Goal: Information Seeking & Learning: Find contact information

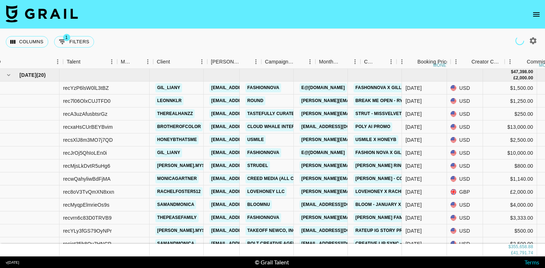
scroll to position [0, 86]
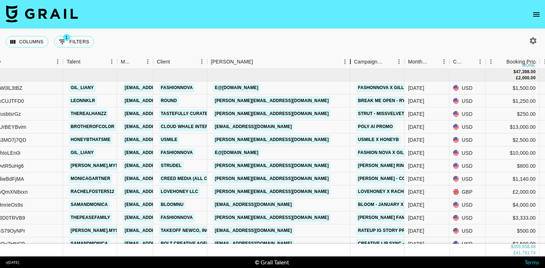
drag, startPoint x: 260, startPoint y: 64, endPoint x: 349, endPoint y: 67, distance: 89.0
click at [349, 67] on div "Booker" at bounding box center [350, 62] width 9 height 14
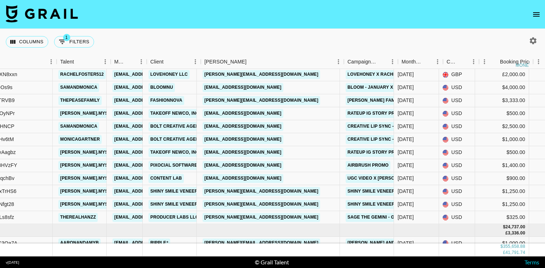
scroll to position [117, 93]
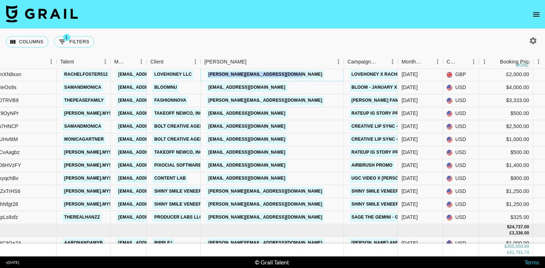
copy link "[PERSON_NAME][EMAIL_ADDRESS][DOMAIN_NAME]"
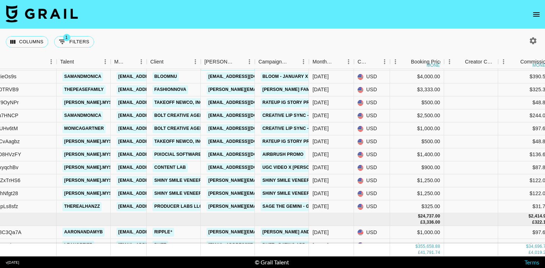
scroll to position [129, 93]
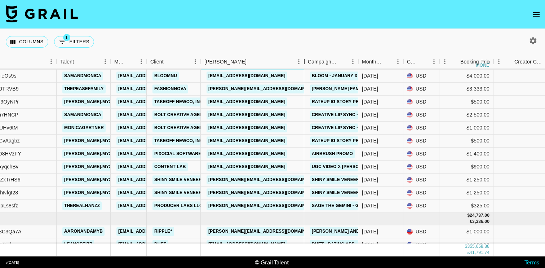
drag, startPoint x: 253, startPoint y: 64, endPoint x: 302, endPoint y: 64, distance: 49.4
click at [302, 64] on div "Booker" at bounding box center [304, 62] width 9 height 14
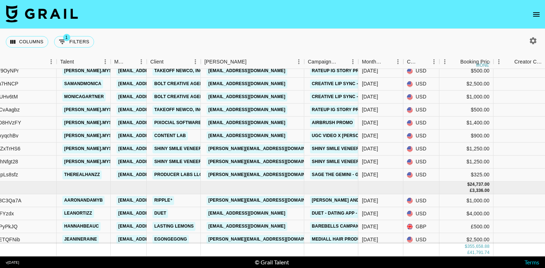
scroll to position [160, 93]
copy link "[EMAIL_ADDRESS][DOMAIN_NAME]"
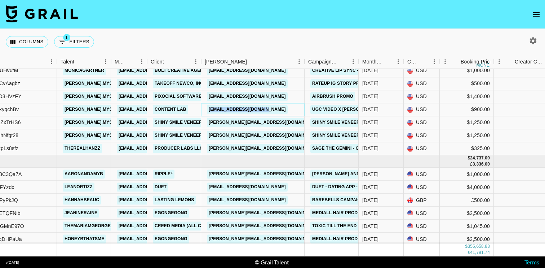
scroll to position [186, 92]
copy link "[PERSON_NAME][EMAIL_ADDRESS][DOMAIN_NAME]"
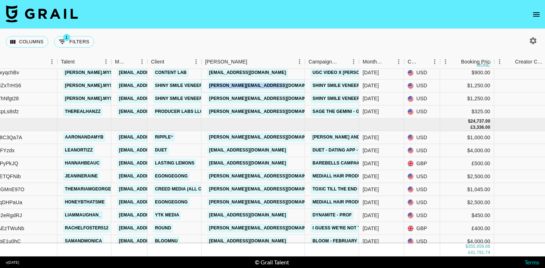
scroll to position [227, 92]
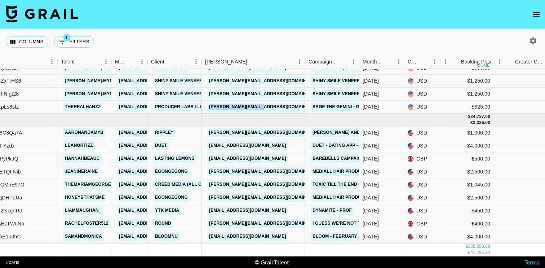
copy link "[PERSON_NAME][EMAIL_ADDRESS][DOMAIN_NAME]"
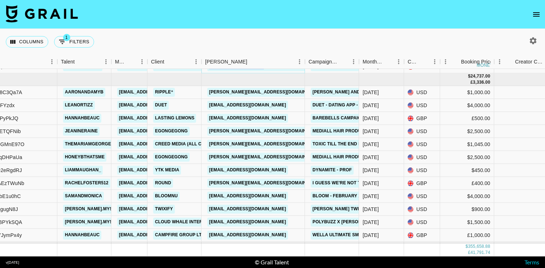
scroll to position [270, 92]
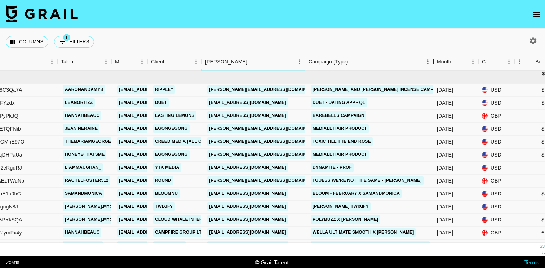
drag, startPoint x: 357, startPoint y: 64, endPoint x: 430, endPoint y: 66, distance: 72.8
click at [431, 66] on div "Campaign (Type)" at bounding box center [433, 62] width 9 height 14
copy link "[PERSON_NAME][EMAIL_ADDRESS][DOMAIN_NAME]"
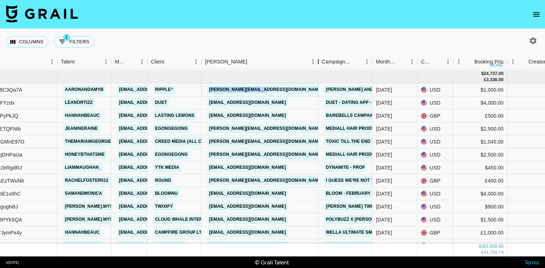
drag, startPoint x: 255, startPoint y: 64, endPoint x: 317, endPoint y: 67, distance: 62.0
click at [317, 67] on div "Booker" at bounding box center [318, 62] width 9 height 14
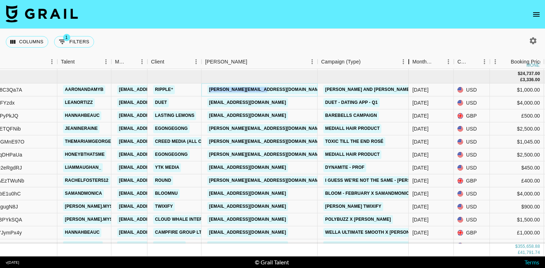
drag, startPoint x: 370, startPoint y: 63, endPoint x: 421, endPoint y: 64, distance: 51.2
click at [413, 64] on div "Campaign (Type)" at bounding box center [408, 62] width 9 height 14
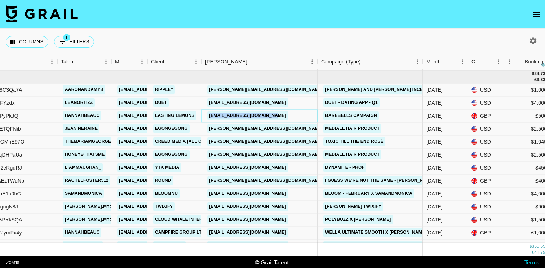
copy link "[EMAIL_ADDRESS][DOMAIN_NAME]"
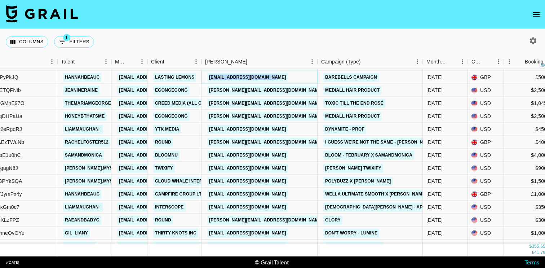
scroll to position [313, 92]
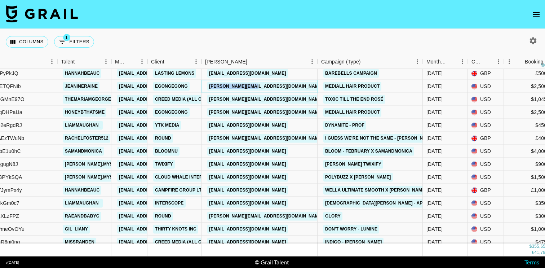
copy link "[PERSON_NAME][EMAIL_ADDRESS][DOMAIN_NAME]"
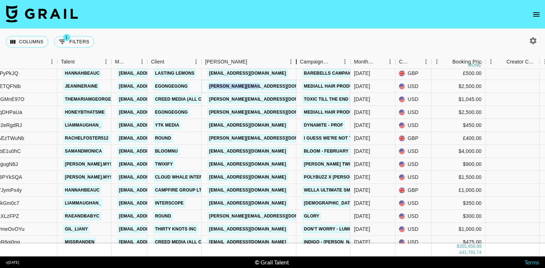
drag, startPoint x: 253, startPoint y: 60, endPoint x: 295, endPoint y: 69, distance: 43.2
click at [296, 70] on div "Month Due Airtable ID Talent Manager Client [PERSON_NAME] Campaign (Type) Month…" at bounding box center [272, 155] width 545 height 201
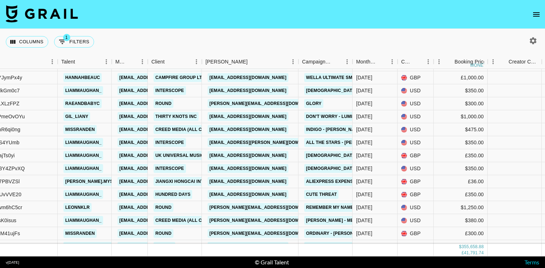
scroll to position [426, 92]
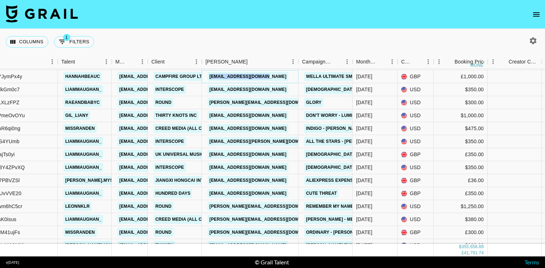
copy link "[EMAIL_ADDRESS][DOMAIN_NAME]"
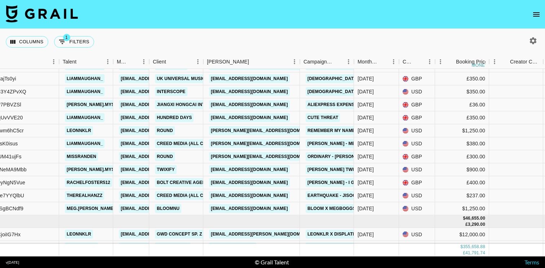
scroll to position [503, 90]
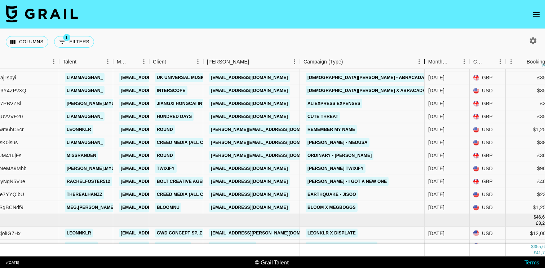
drag, startPoint x: 354, startPoint y: 60, endPoint x: 423, endPoint y: 67, distance: 69.5
click at [423, 67] on div "Campaign (Type)" at bounding box center [424, 62] width 9 height 14
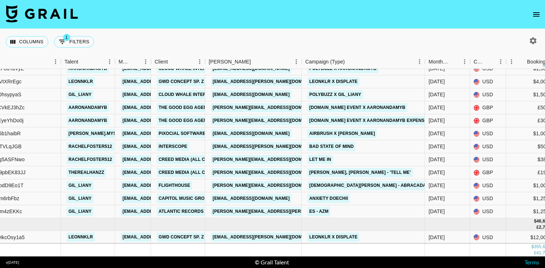
scroll to position [888, 89]
copy link "[PERSON_NAME][EMAIL_ADDRESS][DOMAIN_NAME]"
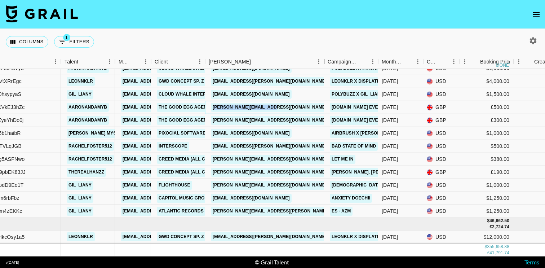
drag, startPoint x: 260, startPoint y: 60, endPoint x: 323, endPoint y: 61, distance: 63.4
click at [324, 62] on div "Booker" at bounding box center [324, 62] width 9 height 14
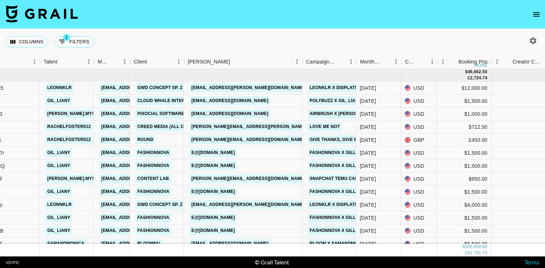
scroll to position [1037, 110]
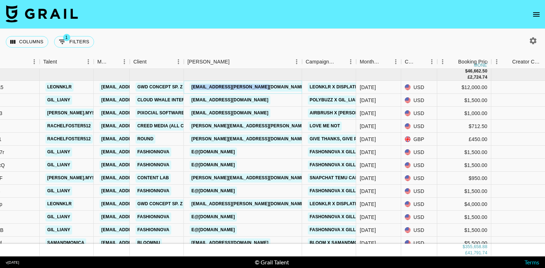
copy link "[EMAIL_ADDRESS][PERSON_NAME][DOMAIN_NAME]"
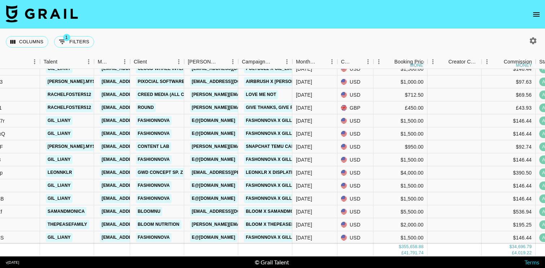
scroll to position [1072, 110]
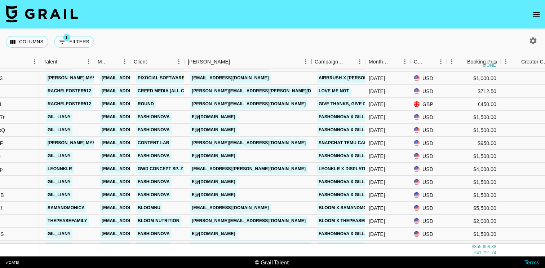
drag, startPoint x: 239, startPoint y: 63, endPoint x: 312, endPoint y: 63, distance: 72.8
click at [312, 63] on div "Booker" at bounding box center [311, 62] width 9 height 14
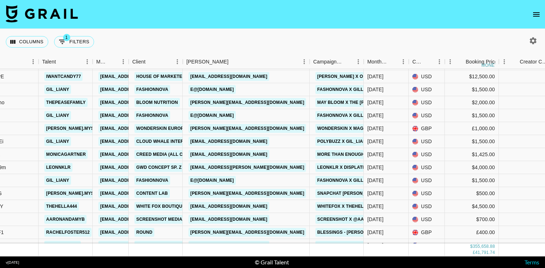
scroll to position [1536, 111]
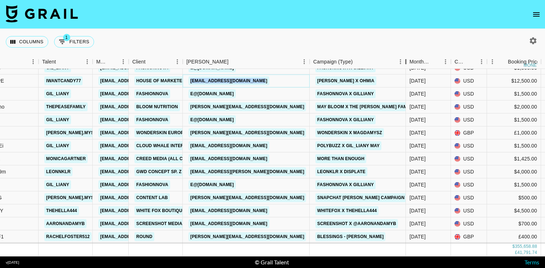
drag, startPoint x: 365, startPoint y: 64, endPoint x: 406, endPoint y: 70, distance: 41.8
click at [407, 70] on div "Month Due Airtable ID Talent Manager Client [PERSON_NAME] Campaign (Type) Month…" at bounding box center [272, 155] width 545 height 201
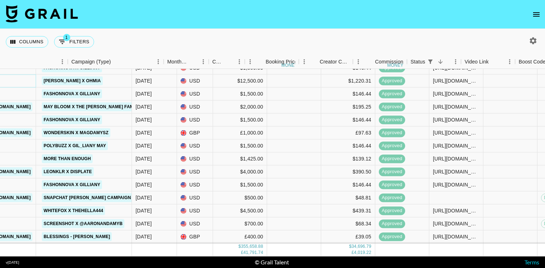
scroll to position [1536, 390]
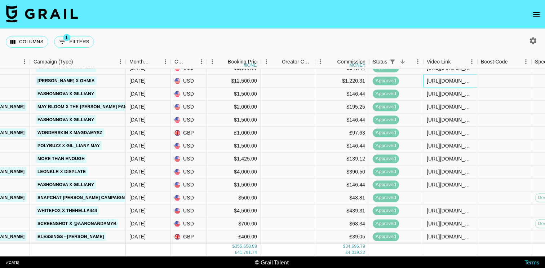
click at [452, 83] on div "[URL][DOMAIN_NAME]" at bounding box center [449, 80] width 46 height 7
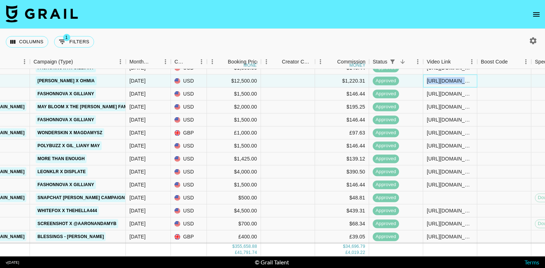
click at [452, 83] on div "[URL][DOMAIN_NAME]" at bounding box center [449, 80] width 46 height 7
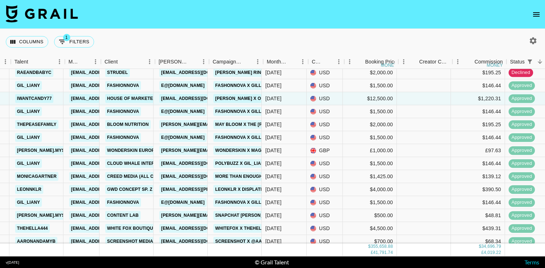
scroll to position [1519, 139]
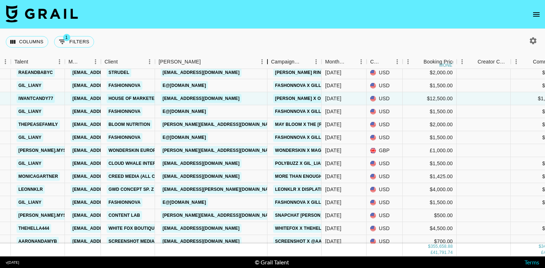
drag, startPoint x: 209, startPoint y: 61, endPoint x: 268, endPoint y: 64, distance: 58.4
click at [268, 64] on div "Booker" at bounding box center [267, 62] width 9 height 14
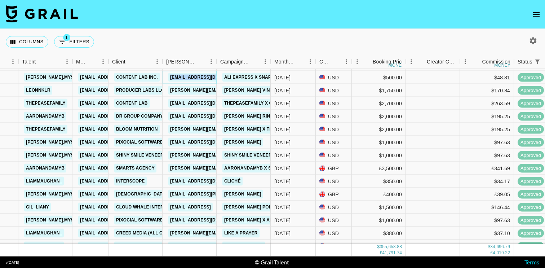
scroll to position [1942, 131]
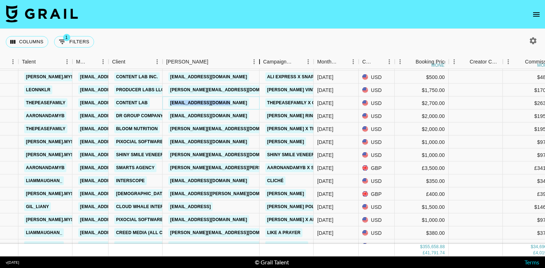
drag, startPoint x: 216, startPoint y: 64, endPoint x: 262, endPoint y: 66, distance: 45.1
click at [262, 66] on div "Booker" at bounding box center [259, 62] width 9 height 14
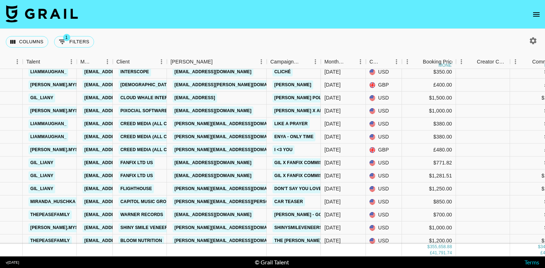
scroll to position [2051, 127]
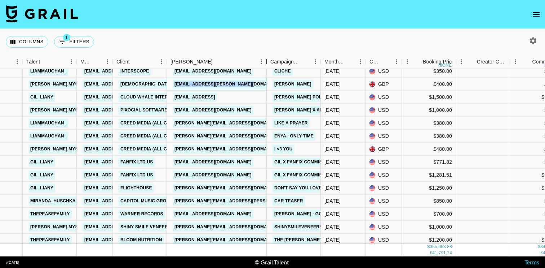
drag, startPoint x: 220, startPoint y: 61, endPoint x: 266, endPoint y: 68, distance: 46.4
click at [266, 68] on div "Month Due Airtable ID Talent Manager Client [PERSON_NAME] Campaign (Type) Month…" at bounding box center [272, 62] width 545 height 14
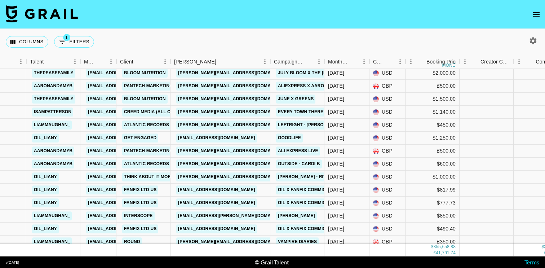
scroll to position [2505, 123]
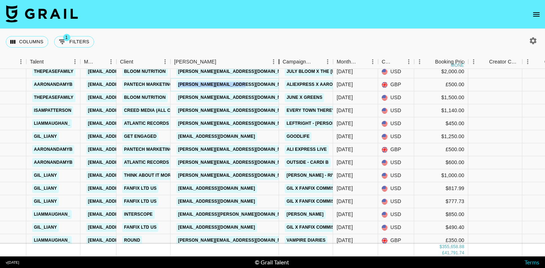
drag, startPoint x: 225, startPoint y: 63, endPoint x: 279, endPoint y: 63, distance: 54.4
click at [279, 63] on div "Booker" at bounding box center [278, 62] width 9 height 14
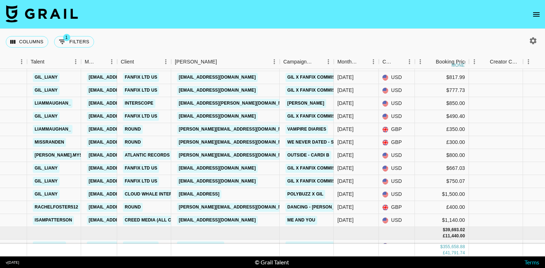
scroll to position [2615, 122]
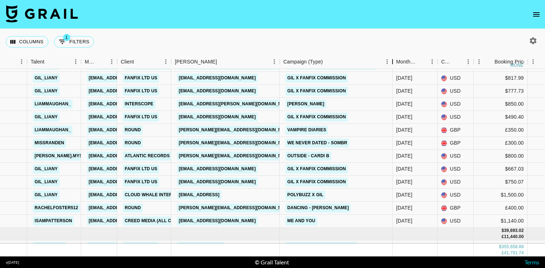
drag, startPoint x: 334, startPoint y: 62, endPoint x: 392, endPoint y: 61, distance: 57.3
click at [393, 63] on div "Campaign (Type)" at bounding box center [392, 62] width 9 height 14
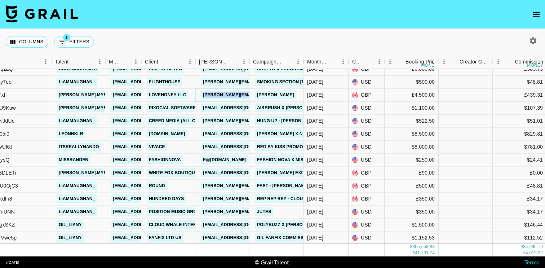
scroll to position [2901, 98]
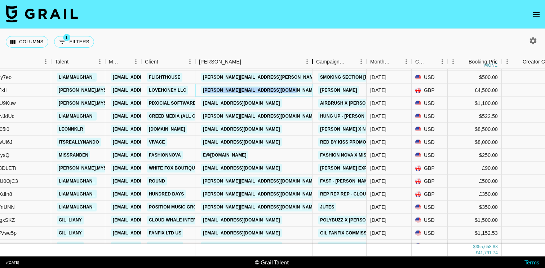
drag, startPoint x: 251, startPoint y: 62, endPoint x: 314, endPoint y: 62, distance: 63.0
click at [314, 62] on div "Booker" at bounding box center [312, 62] width 9 height 14
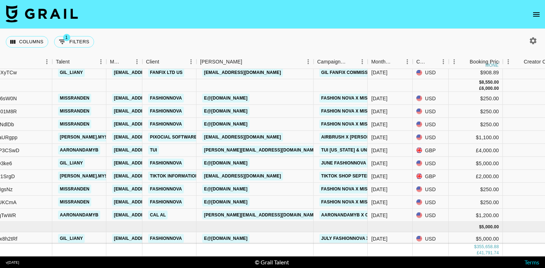
scroll to position [3101, 97]
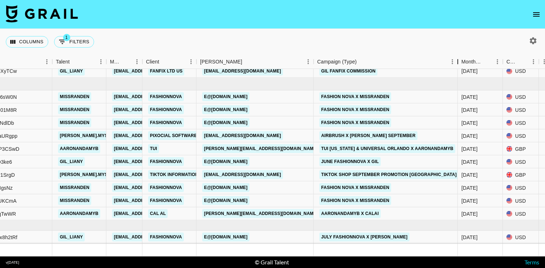
drag, startPoint x: 368, startPoint y: 62, endPoint x: 454, endPoint y: 69, distance: 86.3
click at [454, 69] on div "Month Due Airtable ID Talent Manager Client [PERSON_NAME] Campaign (Type) Month…" at bounding box center [272, 155] width 545 height 201
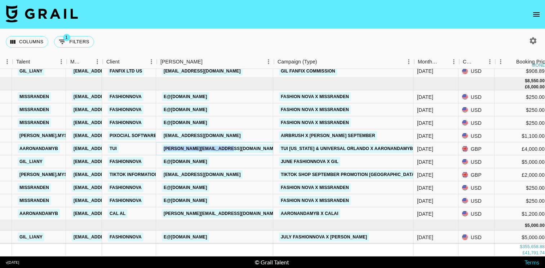
scroll to position [3101, 135]
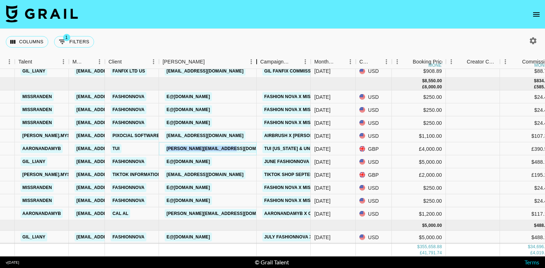
drag, startPoint x: 214, startPoint y: 62, endPoint x: 254, endPoint y: 59, distance: 40.1
click at [254, 59] on div "Booker" at bounding box center [256, 62] width 9 height 14
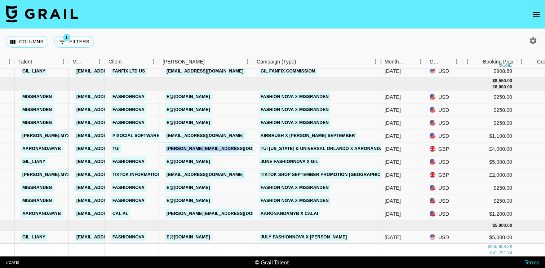
drag, startPoint x: 307, startPoint y: 58, endPoint x: 381, endPoint y: 54, distance: 74.0
click at [381, 54] on div "Columns 1 Filters + Booking Month Due Airtable ID Talent Manager Client [PERSON…" at bounding box center [272, 142] width 545 height 227
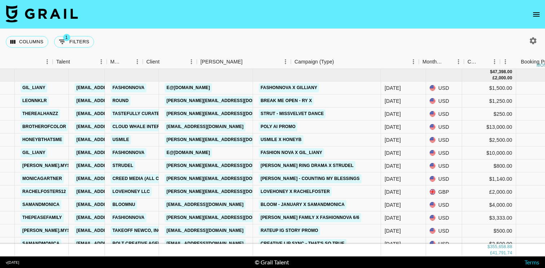
scroll to position [0, 0]
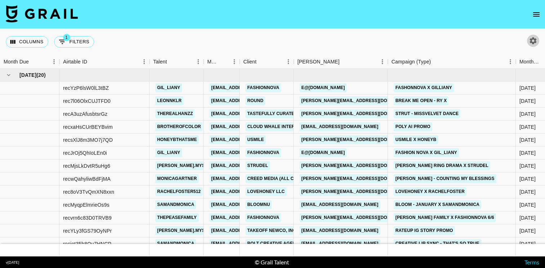
click at [531, 41] on icon "button" at bounding box center [532, 40] width 9 height 9
select select "[DATE]"
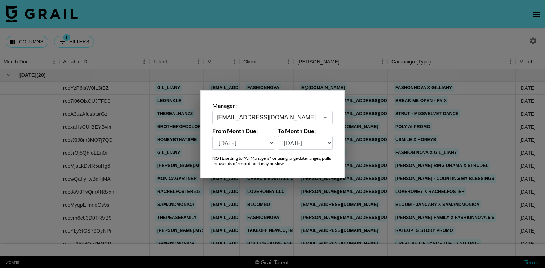
click at [300, 113] on input "[EMAIL_ADDRESS][DOMAIN_NAME]" at bounding box center [267, 117] width 102 height 8
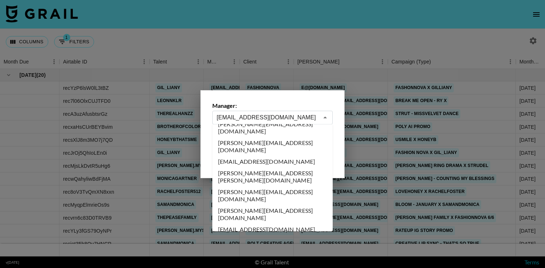
scroll to position [2456, 0]
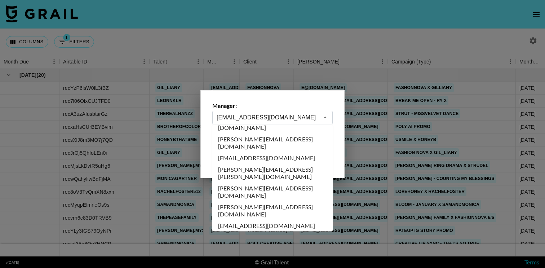
type input "[PERSON_NAME][EMAIL_ADDRESS][DOMAIN_NAME]"
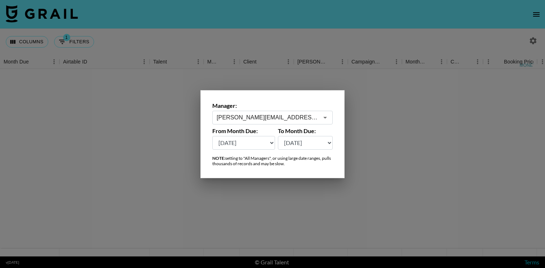
click at [266, 45] on div at bounding box center [272, 134] width 545 height 268
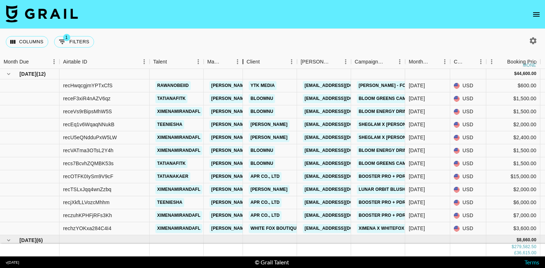
drag, startPoint x: 239, startPoint y: 61, endPoint x: 235, endPoint y: 71, distance: 10.8
click at [235, 71] on div "Month Due Airtable ID Talent Manager Client [PERSON_NAME] Campaign (Type) Month…" at bounding box center [272, 155] width 545 height 201
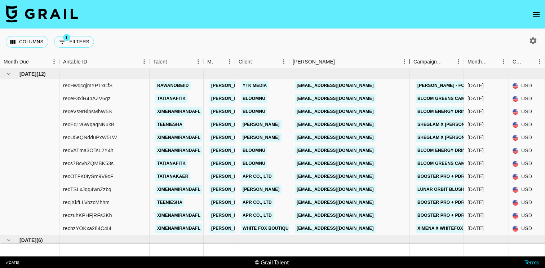
drag, startPoint x: 345, startPoint y: 62, endPoint x: 411, endPoint y: 66, distance: 65.7
click at [411, 66] on div "Booker" at bounding box center [409, 62] width 9 height 14
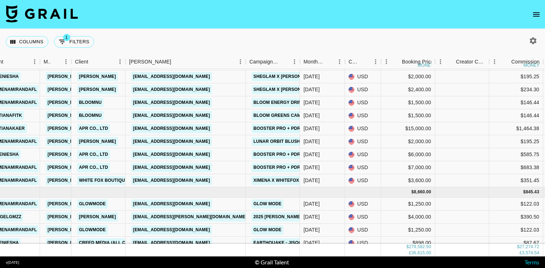
scroll to position [48, 164]
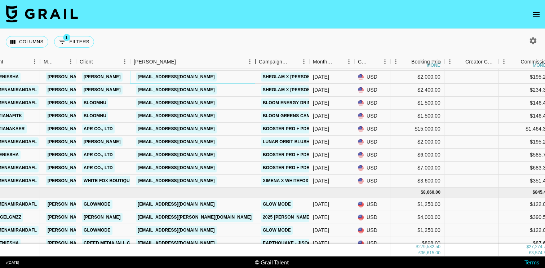
drag, startPoint x: 185, startPoint y: 66, endPoint x: 253, endPoint y: 68, distance: 67.8
click at [253, 68] on div "Month Due Airtable ID Talent Manager Client [PERSON_NAME] Campaign (Type) Month…" at bounding box center [272, 155] width 545 height 201
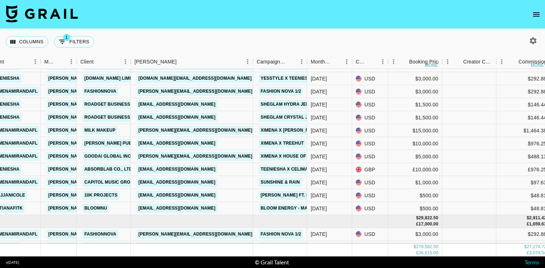
scroll to position [290, 163]
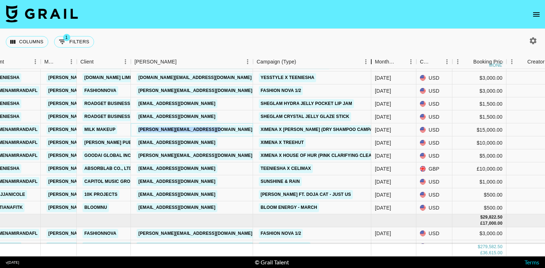
drag, startPoint x: 305, startPoint y: 59, endPoint x: 369, endPoint y: 60, distance: 64.1
click at [369, 60] on div "Campaign (Type)" at bounding box center [371, 62] width 9 height 14
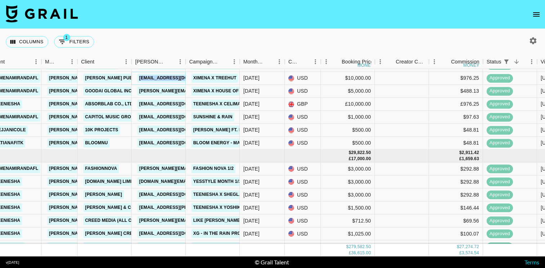
scroll to position [356, 162]
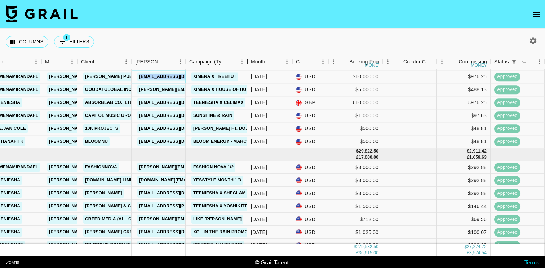
drag, startPoint x: 239, startPoint y: 64, endPoint x: 291, endPoint y: 64, distance: 52.6
click at [251, 64] on div "Campaign (Type)" at bounding box center [247, 62] width 9 height 14
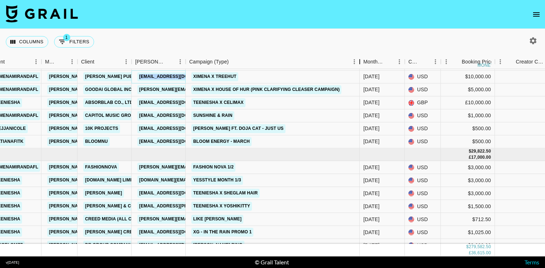
drag, startPoint x: 291, startPoint y: 67, endPoint x: 361, endPoint y: 61, distance: 70.6
click at [363, 62] on div "Campaign (Type)" at bounding box center [359, 62] width 9 height 14
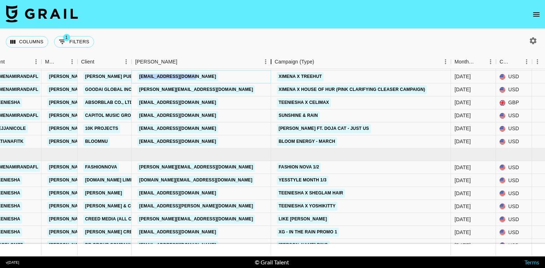
drag, startPoint x: 186, startPoint y: 61, endPoint x: 272, endPoint y: 57, distance: 85.8
click at [272, 57] on div "Booker" at bounding box center [271, 62] width 9 height 14
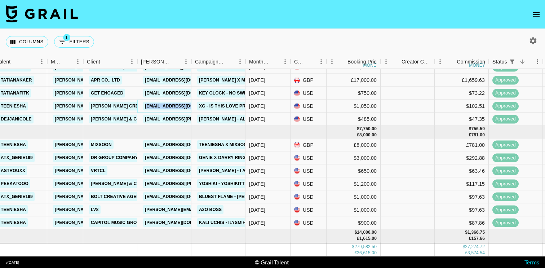
scroll to position [624, 155]
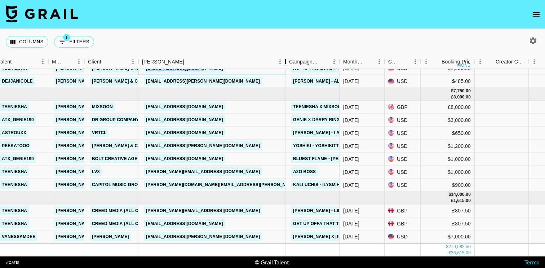
drag, startPoint x: 195, startPoint y: 63, endPoint x: 289, endPoint y: 63, distance: 94.0
click at [290, 63] on div "Booker" at bounding box center [285, 62] width 9 height 14
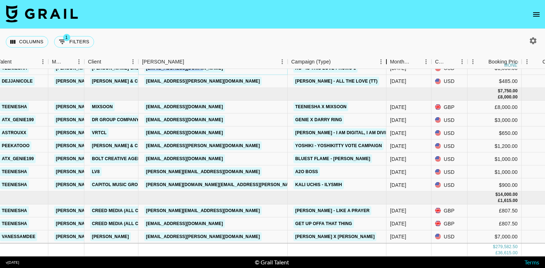
drag, startPoint x: 340, startPoint y: 61, endPoint x: 419, endPoint y: 61, distance: 79.2
click at [390, 61] on div "Campaign (Type)" at bounding box center [386, 62] width 9 height 14
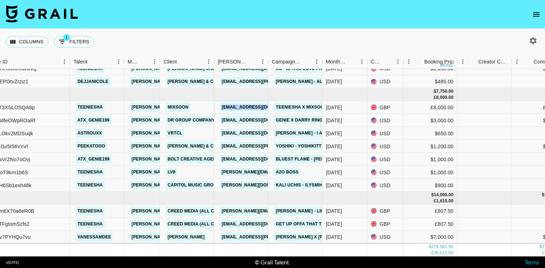
scroll to position [635, 80]
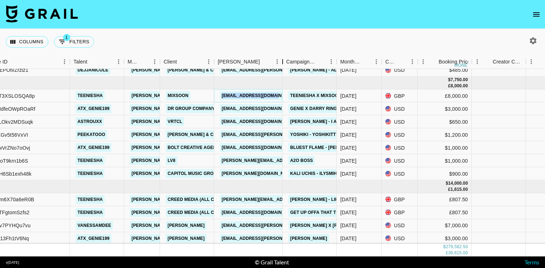
drag, startPoint x: 268, startPoint y: 66, endPoint x: 304, endPoint y: 61, distance: 37.0
click at [287, 61] on div "Booker" at bounding box center [282, 62] width 9 height 14
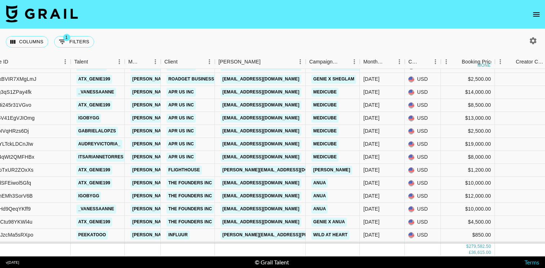
scroll to position [877, 79]
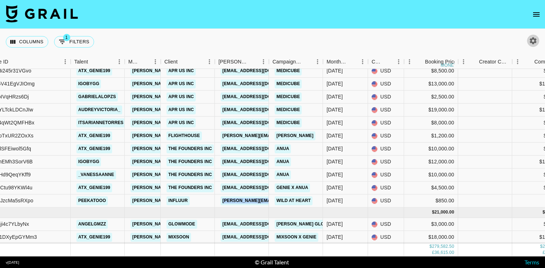
click at [532, 42] on icon "button" at bounding box center [533, 40] width 7 height 7
select select "[DATE]"
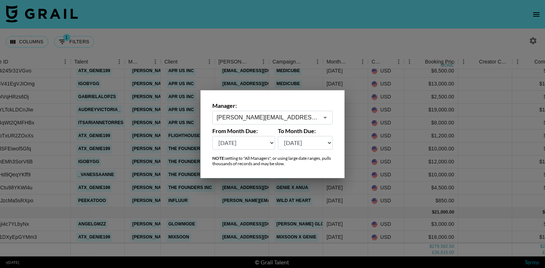
click at [277, 117] on input "[PERSON_NAME][EMAIL_ADDRESS][DOMAIN_NAME]" at bounding box center [267, 117] width 102 height 8
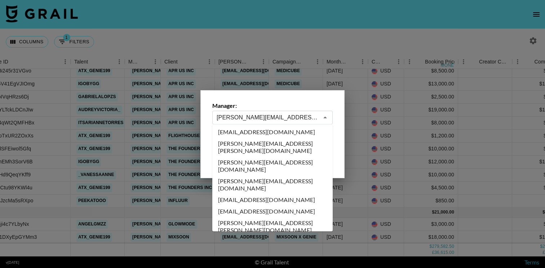
scroll to position [2500, 0]
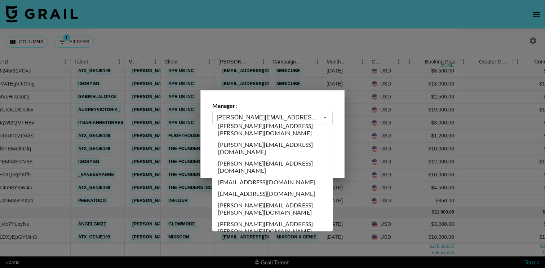
type input "[EMAIL_ADDRESS][DOMAIN_NAME]"
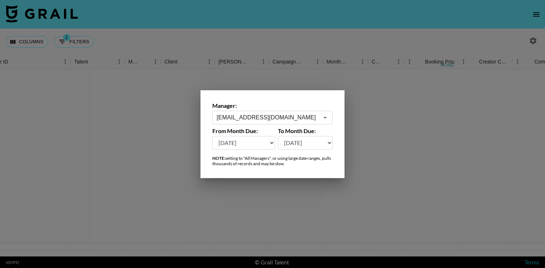
scroll to position [0, 79]
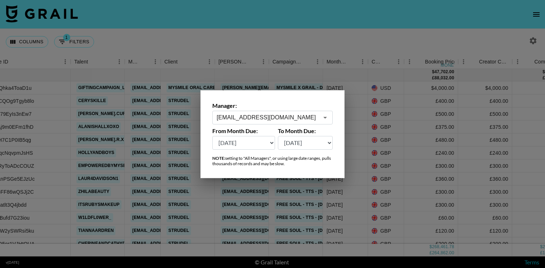
click at [268, 30] on div at bounding box center [272, 134] width 545 height 268
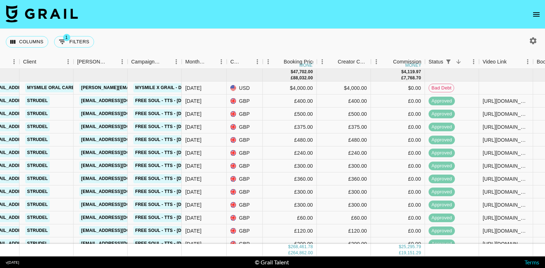
scroll to position [0, 233]
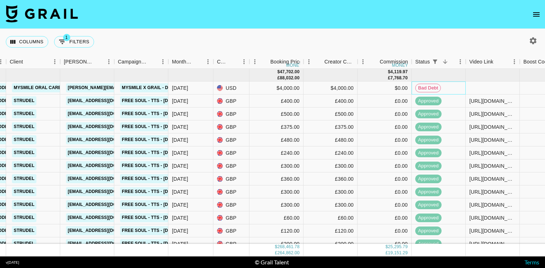
click at [431, 88] on span "Bad Debt" at bounding box center [427, 88] width 25 height 7
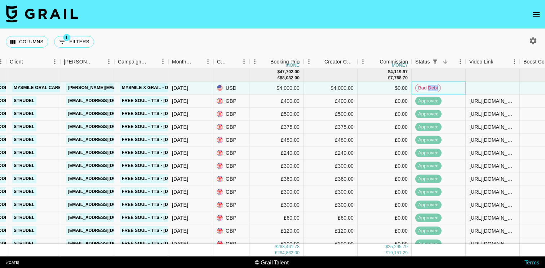
click at [431, 88] on span "Bad Debt" at bounding box center [427, 88] width 25 height 7
click at [362, 29] on div "Columns 1 Filters + Booking" at bounding box center [272, 42] width 545 height 26
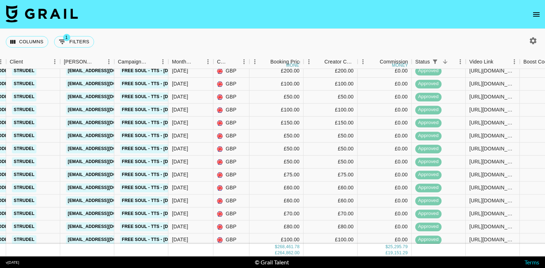
scroll to position [177, 233]
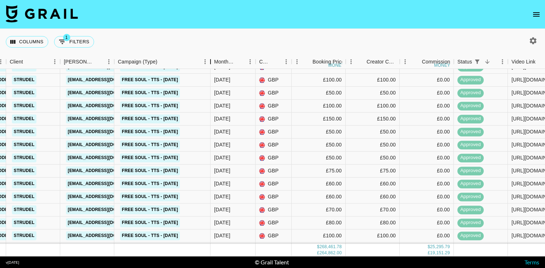
drag, startPoint x: 171, startPoint y: 64, endPoint x: 211, endPoint y: 72, distance: 41.3
click at [212, 72] on div "Airtable ID Talent Manager Client [PERSON_NAME] Campaign (Type) Month Due Curre…" at bounding box center [272, 155] width 545 height 201
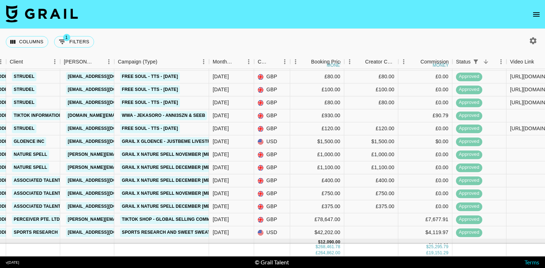
scroll to position [323, 233]
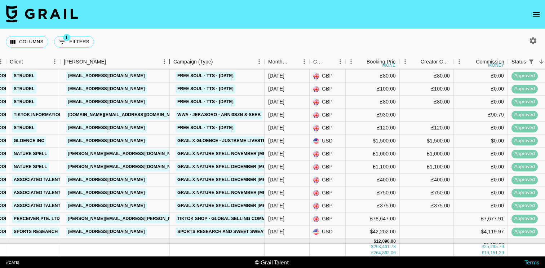
drag, startPoint x: 115, startPoint y: 66, endPoint x: 167, endPoint y: 70, distance: 52.4
click at [168, 69] on div "Month Due Airtable ID Talent Manager Client [PERSON_NAME] Campaign (Type) Month…" at bounding box center [272, 155] width 545 height 201
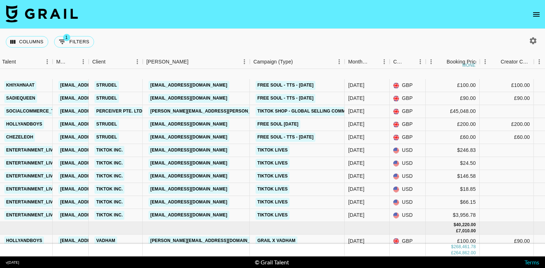
scroll to position [1822, 151]
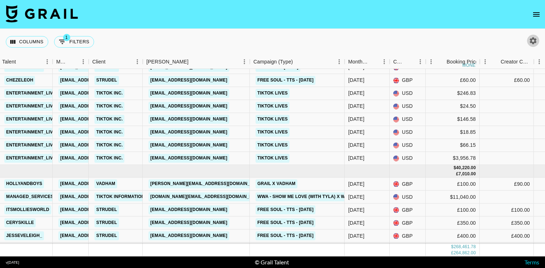
click at [532, 42] on icon "button" at bounding box center [533, 40] width 7 height 7
select select "[DATE]"
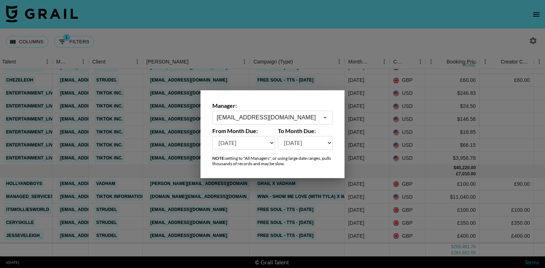
click at [268, 117] on input "[EMAIL_ADDRESS][DOMAIN_NAME]" at bounding box center [267, 117] width 102 height 8
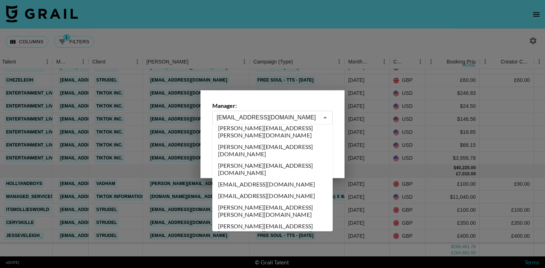
scroll to position [2499, 0]
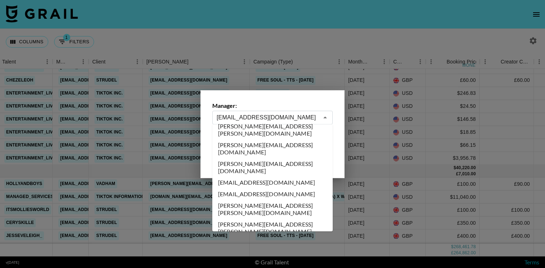
type input "[EMAIL_ADDRESS][DOMAIN_NAME]"
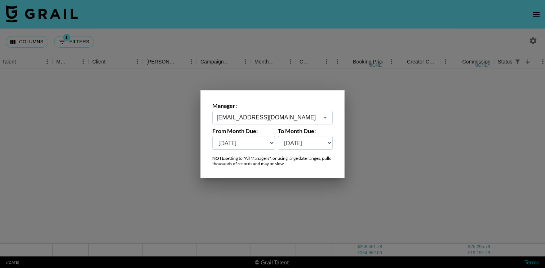
scroll to position [0, 151]
click at [277, 38] on div at bounding box center [272, 134] width 545 height 268
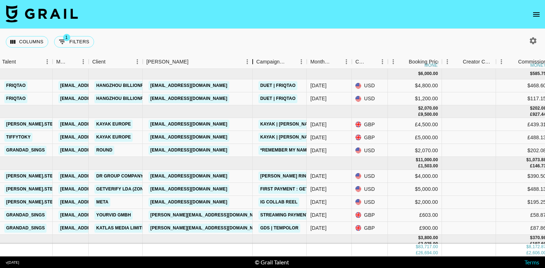
drag, startPoint x: 196, startPoint y: 63, endPoint x: 252, endPoint y: 63, distance: 55.8
click at [252, 63] on div "Booker" at bounding box center [252, 62] width 9 height 14
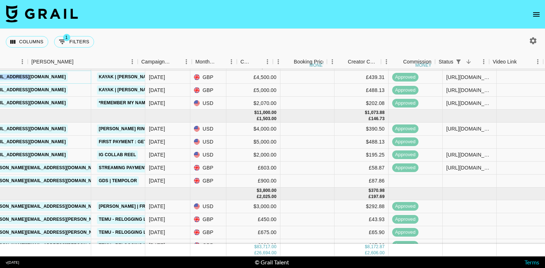
scroll to position [47, 362]
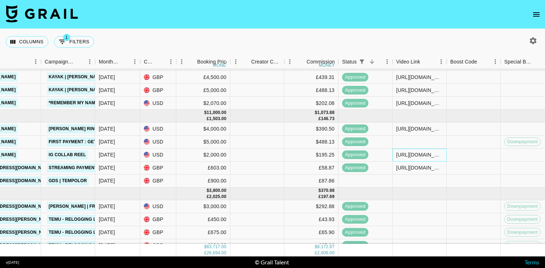
click at [415, 153] on div "[URL][DOMAIN_NAME]" at bounding box center [419, 154] width 46 height 7
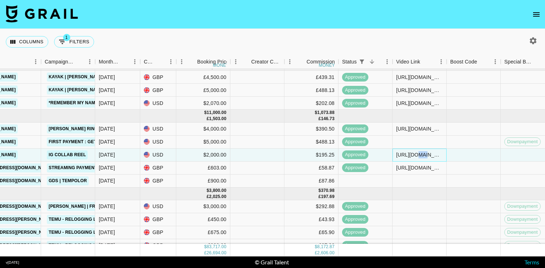
click at [415, 153] on div "[URL][DOMAIN_NAME]" at bounding box center [419, 154] width 46 height 7
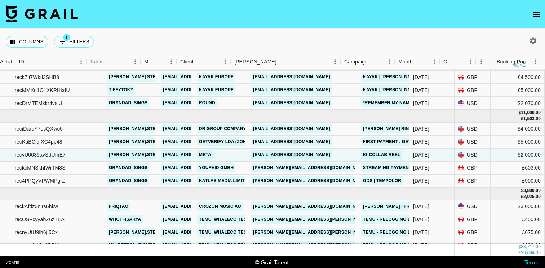
scroll to position [47, 42]
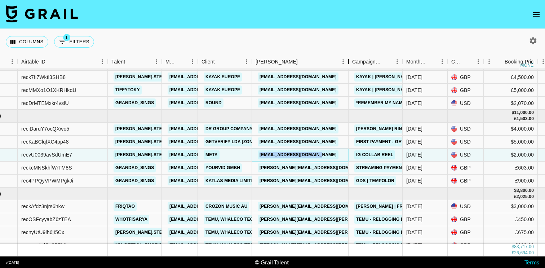
drag, startPoint x: 305, startPoint y: 61, endPoint x: 348, endPoint y: 67, distance: 42.9
click at [348, 67] on div "Booker" at bounding box center [348, 62] width 9 height 14
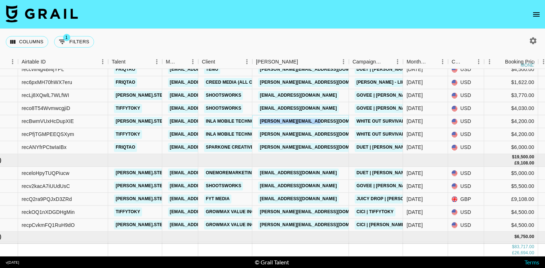
scroll to position [421, 41]
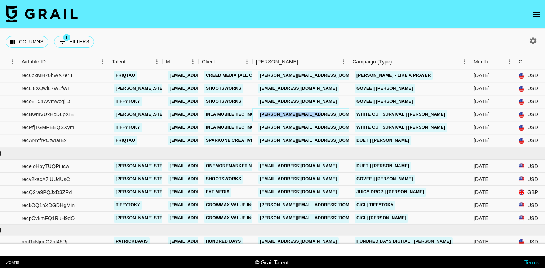
drag, startPoint x: 405, startPoint y: 61, endPoint x: 471, endPoint y: 63, distance: 66.7
click at [471, 63] on div "Campaign (Type)" at bounding box center [469, 62] width 9 height 14
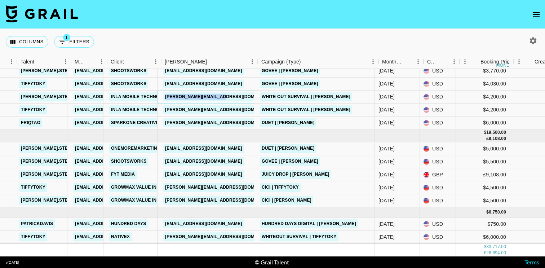
scroll to position [439, 133]
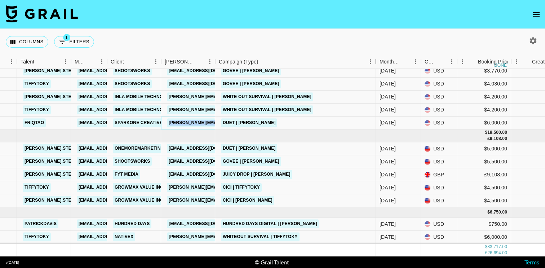
drag, startPoint x: 268, startPoint y: 60, endPoint x: 365, endPoint y: 72, distance: 96.9
click at [366, 72] on div "Month Due Airtable ID Talent Manager Client [PERSON_NAME] Campaign (Type) Month…" at bounding box center [272, 155] width 545 height 201
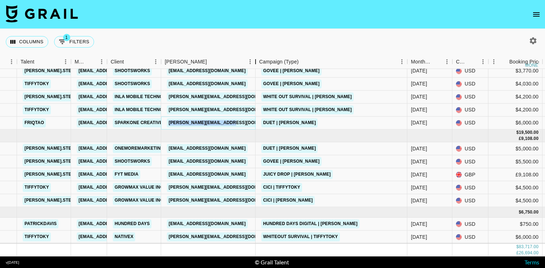
drag, startPoint x: 214, startPoint y: 64, endPoint x: 254, endPoint y: 61, distance: 39.7
click at [254, 61] on div "Booker" at bounding box center [255, 62] width 9 height 14
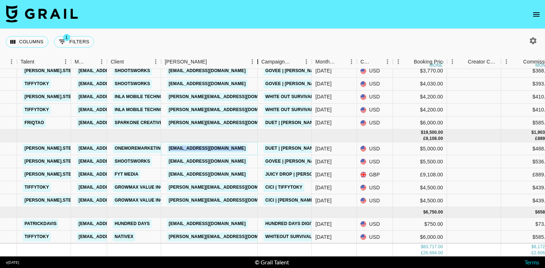
drag, startPoint x: 214, startPoint y: 60, endPoint x: 257, endPoint y: 61, distance: 42.5
click at [257, 61] on div "Booker" at bounding box center [257, 62] width 9 height 14
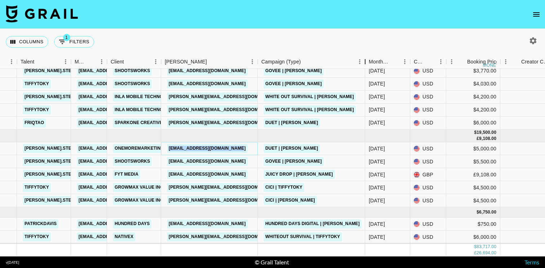
drag, startPoint x: 312, startPoint y: 61, endPoint x: 343, endPoint y: 70, distance: 31.8
click at [343, 70] on div "Month Due Airtable ID Talent Manager Client [PERSON_NAME] Campaign (Type) Month…" at bounding box center [272, 155] width 545 height 201
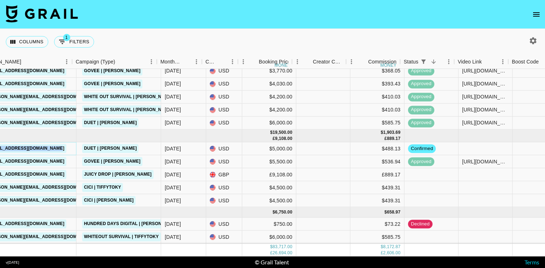
scroll to position [439, 318]
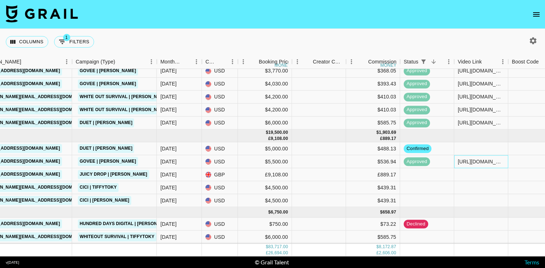
click at [485, 162] on div "[URL][DOMAIN_NAME][DOMAIN_NAME]" at bounding box center [480, 161] width 46 height 7
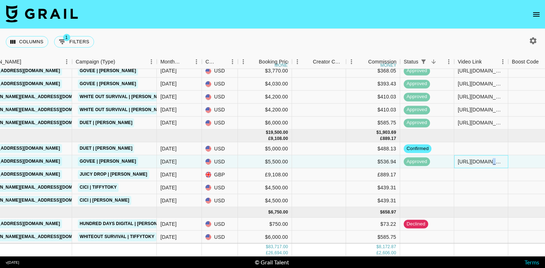
click at [485, 162] on div "[URL][DOMAIN_NAME][DOMAIN_NAME]" at bounding box center [480, 161] width 46 height 7
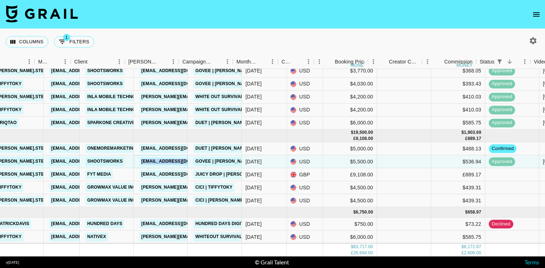
scroll to position [439, 154]
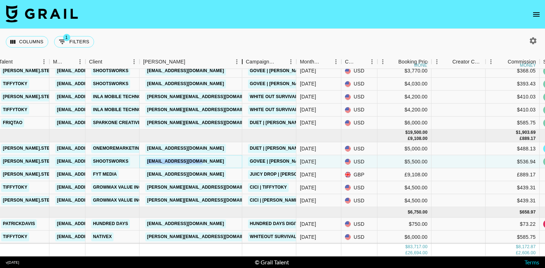
drag, startPoint x: 192, startPoint y: 64, endPoint x: 237, endPoint y: 64, distance: 45.4
click at [239, 64] on div "Booker" at bounding box center [242, 62] width 9 height 14
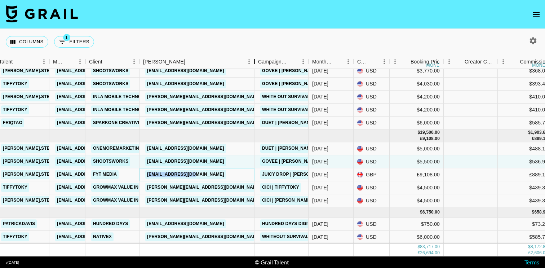
drag, startPoint x: 193, startPoint y: 63, endPoint x: 249, endPoint y: 60, distance: 55.9
click at [250, 59] on div "Booker" at bounding box center [254, 62] width 9 height 14
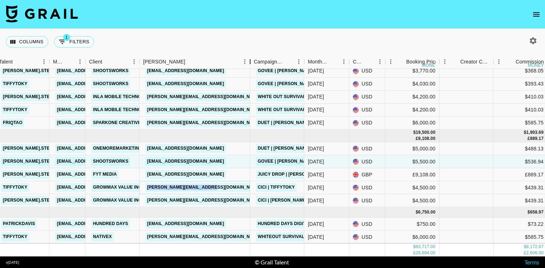
drag, startPoint x: 194, startPoint y: 66, endPoint x: 249, endPoint y: 66, distance: 55.5
click at [249, 66] on div "Booker" at bounding box center [250, 62] width 9 height 14
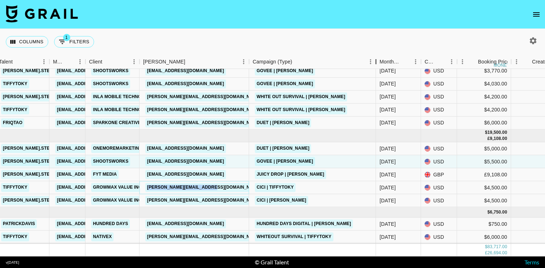
drag, startPoint x: 306, startPoint y: 61, endPoint x: 374, endPoint y: 72, distance: 68.6
click at [374, 73] on div "Month Due Airtable ID Talent Manager Client [PERSON_NAME] Campaign (Type) Month…" at bounding box center [272, 155] width 545 height 201
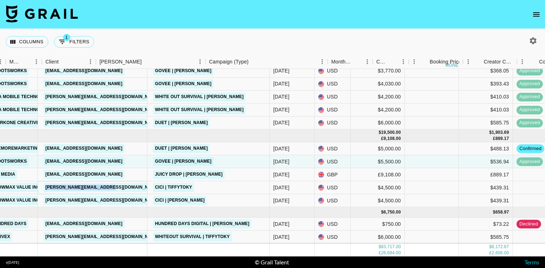
scroll to position [439, 0]
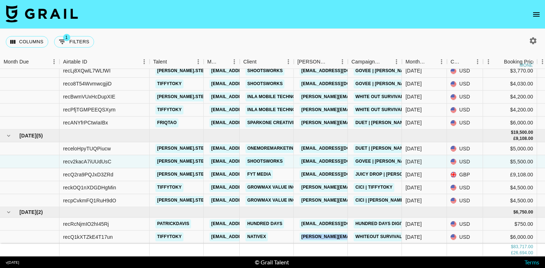
click at [531, 37] on icon "button" at bounding box center [532, 40] width 9 height 9
select select "[DATE]"
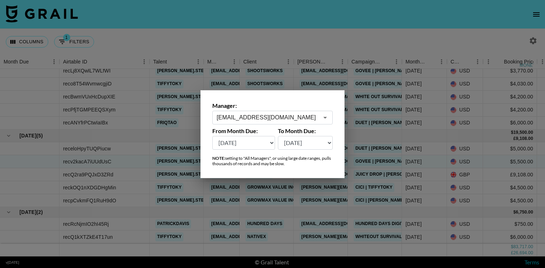
click at [309, 115] on input "[EMAIL_ADDRESS][DOMAIN_NAME]" at bounding box center [267, 117] width 102 height 8
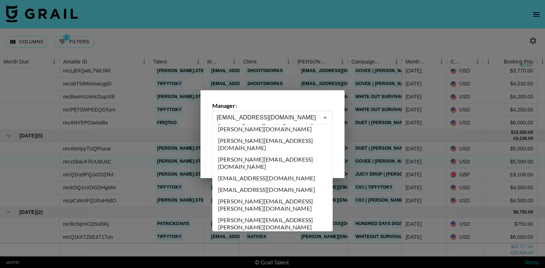
scroll to position [2514, 0]
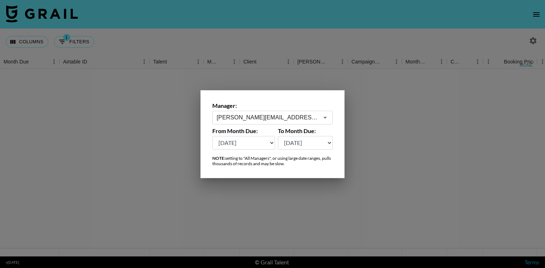
scroll to position [0, 0]
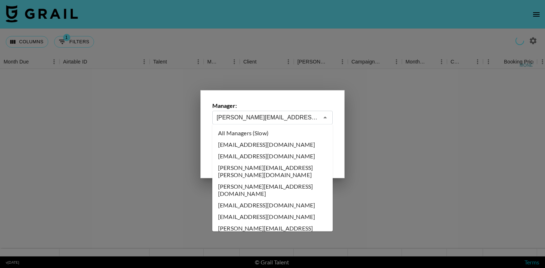
click at [264, 115] on input "[PERSON_NAME][EMAIL_ADDRESS][PERSON_NAME][DOMAIN_NAME]" at bounding box center [267, 117] width 102 height 8
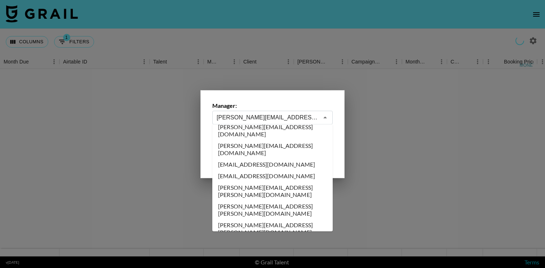
scroll to position [2521, 0]
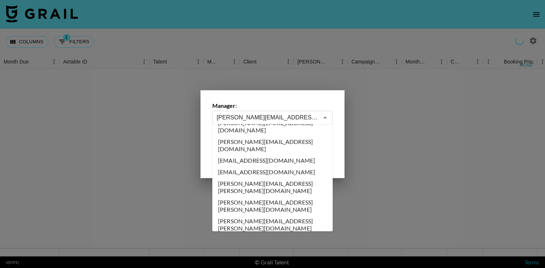
type input "[EMAIL_ADDRESS][PERSON_NAME][DOMAIN_NAME]"
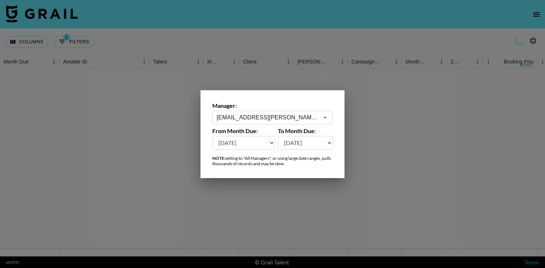
click at [256, 51] on div at bounding box center [272, 134] width 545 height 268
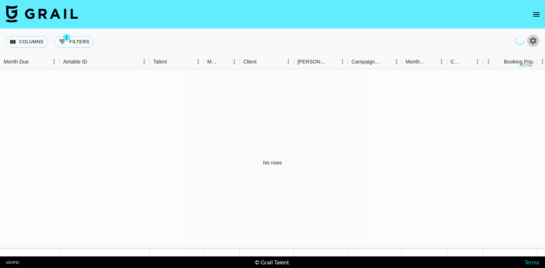
click at [533, 40] on icon "button" at bounding box center [532, 40] width 9 height 9
select select "[DATE]"
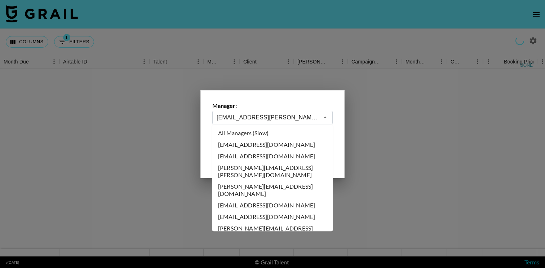
click at [249, 120] on input "[EMAIL_ADDRESS][PERSON_NAME][DOMAIN_NAME]" at bounding box center [267, 117] width 102 height 8
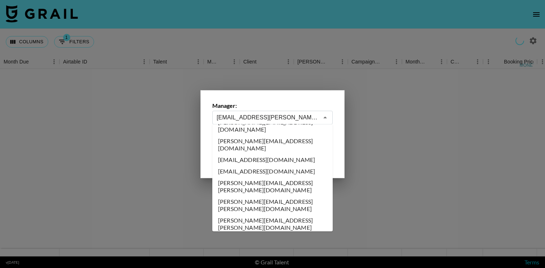
scroll to position [2527, 0]
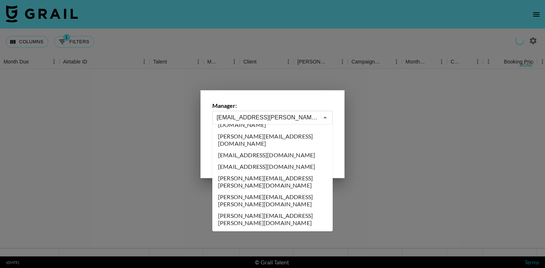
type input "[EMAIL_ADDRESS][DOMAIN_NAME]"
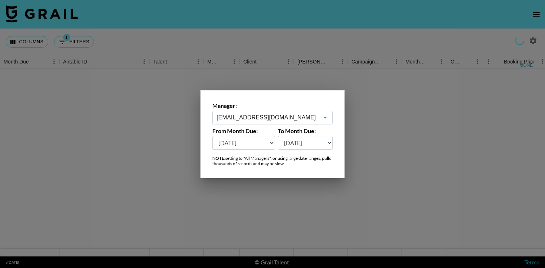
click at [248, 43] on div at bounding box center [272, 134] width 545 height 268
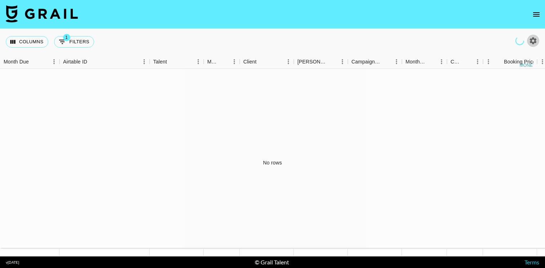
click at [530, 40] on icon "button" at bounding box center [533, 40] width 7 height 7
select select "[DATE]"
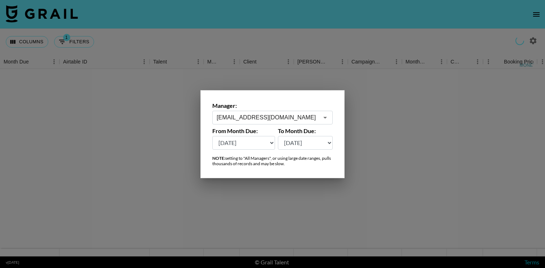
click at [268, 119] on input "[EMAIL_ADDRESS][DOMAIN_NAME]" at bounding box center [267, 117] width 102 height 8
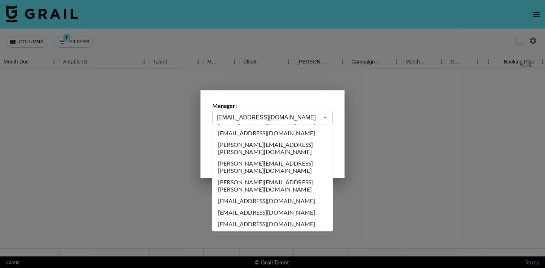
scroll to position [2565, 0]
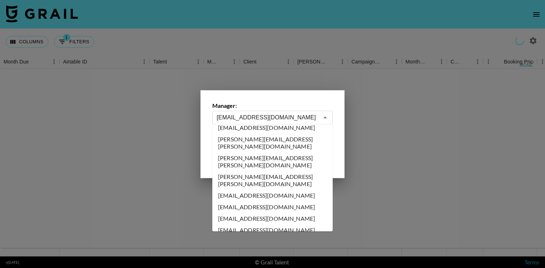
type input "[EMAIL_ADDRESS][DOMAIN_NAME]"
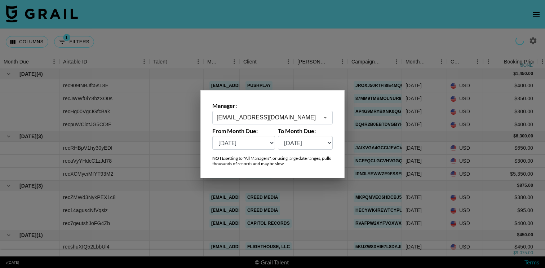
click at [263, 41] on div at bounding box center [272, 134] width 545 height 268
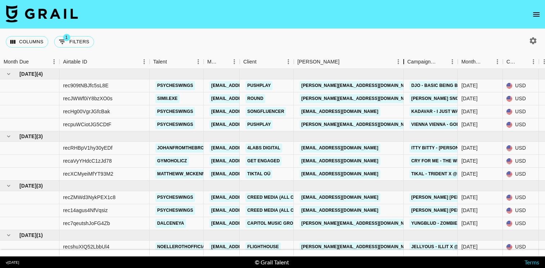
drag, startPoint x: 346, startPoint y: 62, endPoint x: 400, endPoint y: 62, distance: 54.4
click at [401, 63] on div "Booker" at bounding box center [403, 62] width 9 height 14
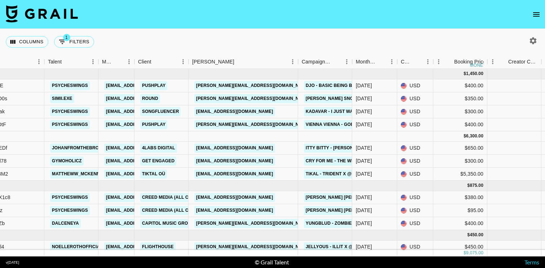
scroll to position [4, 105]
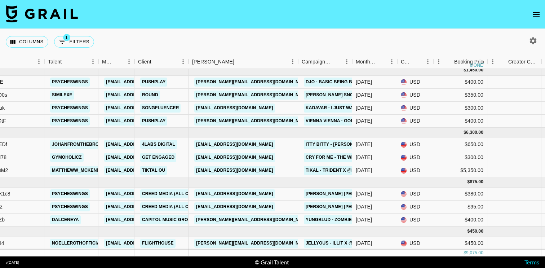
click at [530, 40] on icon "button" at bounding box center [533, 40] width 7 height 7
select select "[DATE]"
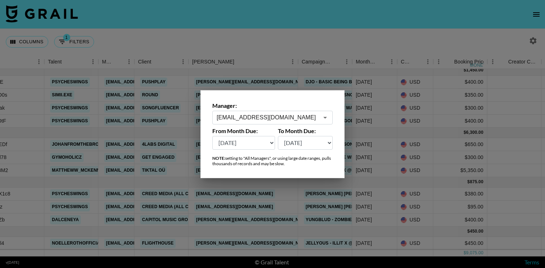
click at [260, 121] on input "[EMAIL_ADDRESS][DOMAIN_NAME]" at bounding box center [267, 117] width 102 height 8
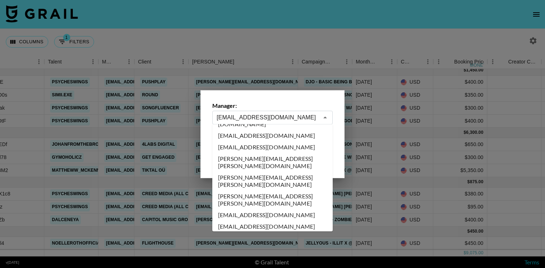
scroll to position [2551, 0]
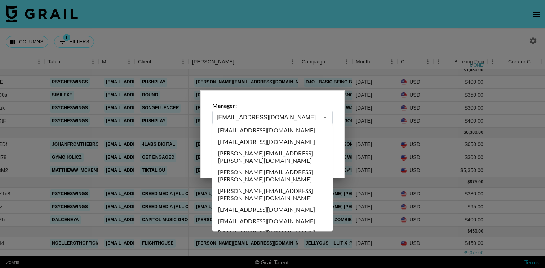
type input "[EMAIL_ADDRESS][PERSON_NAME][DOMAIN_NAME]"
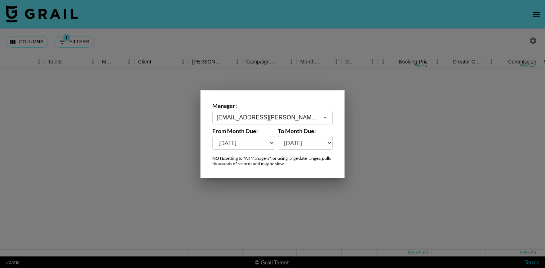
scroll to position [0, 105]
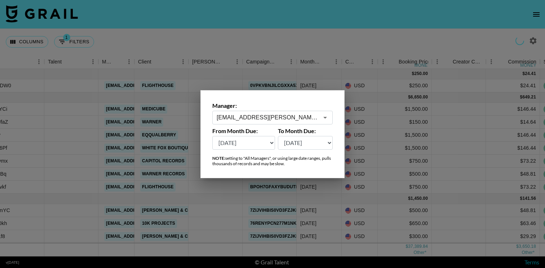
click at [283, 41] on div at bounding box center [272, 134] width 545 height 268
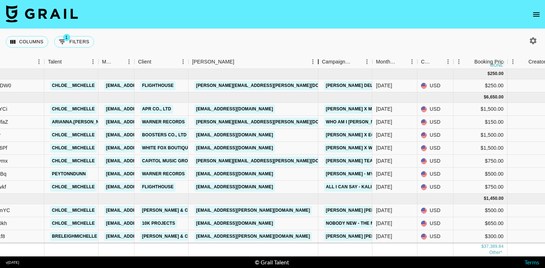
drag, startPoint x: 242, startPoint y: 66, endPoint x: 317, endPoint y: 65, distance: 75.3
click at [317, 65] on div "Booker" at bounding box center [318, 62] width 9 height 14
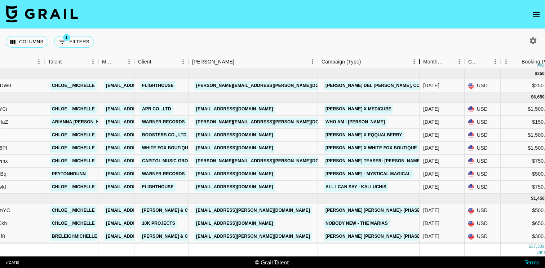
drag, startPoint x: 374, startPoint y: 63, endPoint x: 419, endPoint y: 65, distance: 45.1
click at [419, 65] on div "Campaign (Type)" at bounding box center [419, 62] width 9 height 14
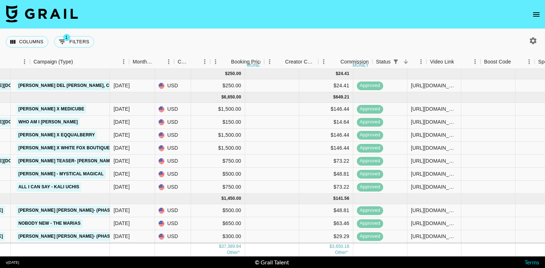
scroll to position [0, 416]
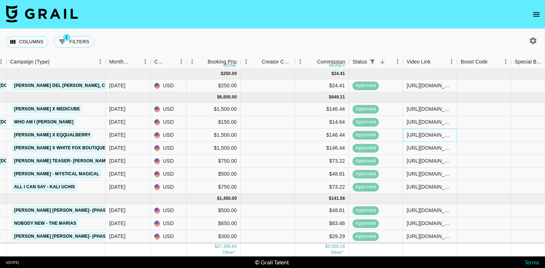
click at [442, 134] on div "[URL][DOMAIN_NAME]" at bounding box center [429, 134] width 46 height 7
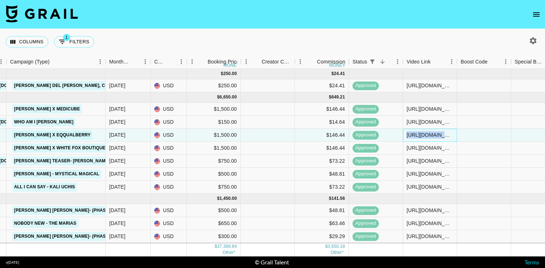
click at [442, 134] on div "[URL][DOMAIN_NAME]" at bounding box center [429, 134] width 46 height 7
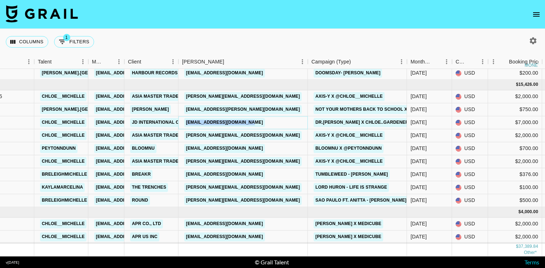
scroll to position [370, 115]
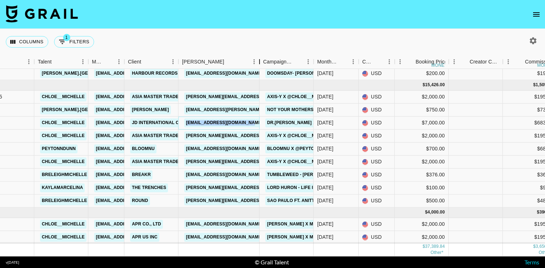
drag, startPoint x: 232, startPoint y: 64, endPoint x: 287, endPoint y: 64, distance: 55.1
click at [264, 64] on div "Booker" at bounding box center [259, 62] width 9 height 14
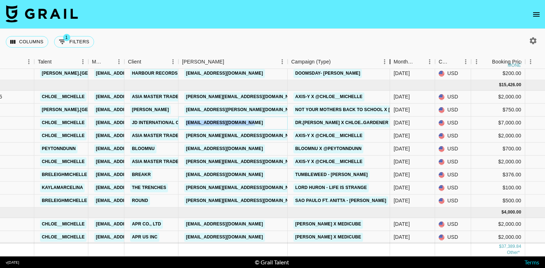
drag, startPoint x: 340, startPoint y: 61, endPoint x: 388, endPoint y: 61, distance: 48.3
click at [388, 61] on div "Campaign (Type)" at bounding box center [389, 62] width 9 height 14
click at [528, 42] on button "button" at bounding box center [533, 41] width 12 height 12
select select "[DATE]"
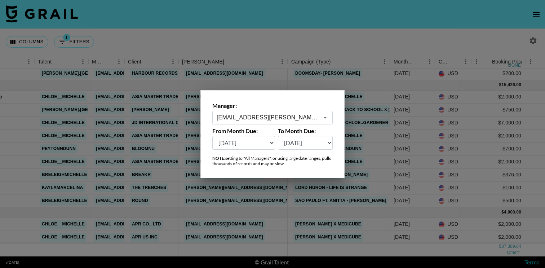
click at [311, 121] on input "[EMAIL_ADDRESS][PERSON_NAME][DOMAIN_NAME]" at bounding box center [267, 117] width 102 height 8
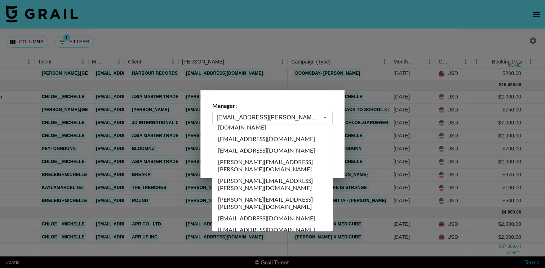
scroll to position [2544, 0]
type input "[PERSON_NAME][EMAIL_ADDRESS][DOMAIN_NAME]"
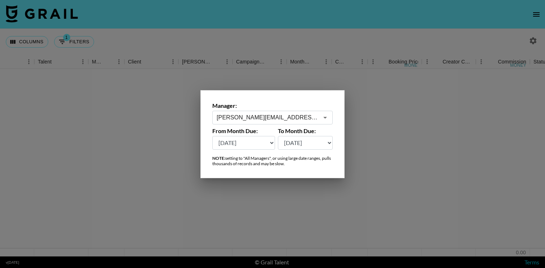
scroll to position [0, 115]
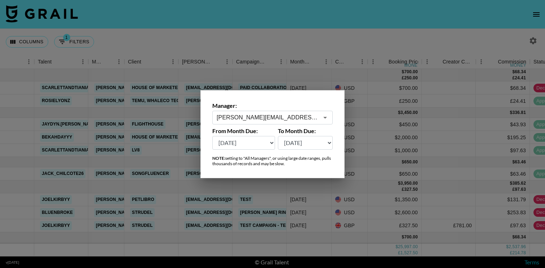
click at [298, 38] on div at bounding box center [272, 134] width 545 height 268
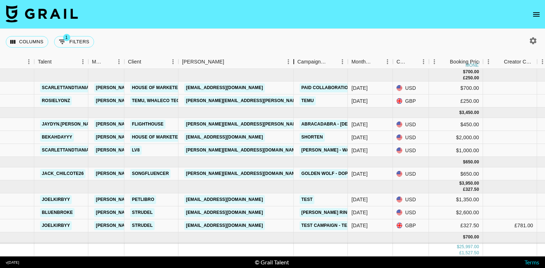
drag, startPoint x: 236, startPoint y: 64, endPoint x: 298, endPoint y: 64, distance: 61.2
click at [298, 64] on div "Booker" at bounding box center [293, 62] width 9 height 14
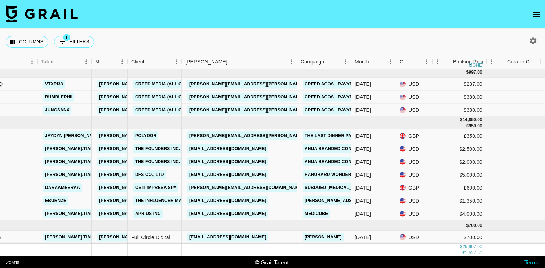
scroll to position [188, 111]
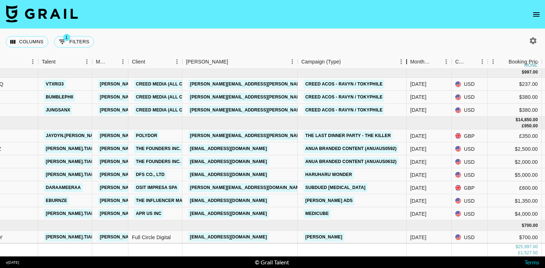
drag, startPoint x: 349, startPoint y: 61, endPoint x: 403, endPoint y: 60, distance: 54.0
click at [404, 60] on div "Campaign (Type)" at bounding box center [406, 62] width 9 height 14
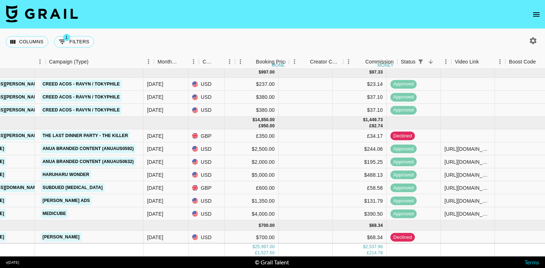
scroll to position [188, 388]
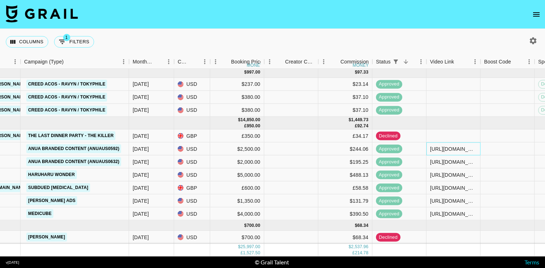
click at [452, 147] on div "[URL][DOMAIN_NAME][DOMAIN_NAME]" at bounding box center [453, 148] width 46 height 7
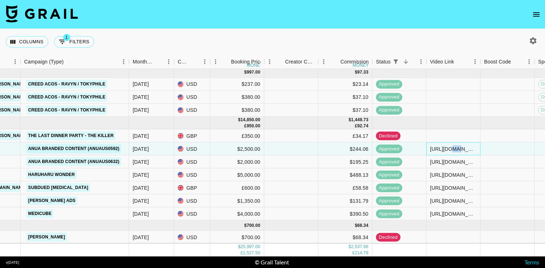
click at [452, 147] on div "[URL][DOMAIN_NAME][DOMAIN_NAME]" at bounding box center [453, 148] width 46 height 7
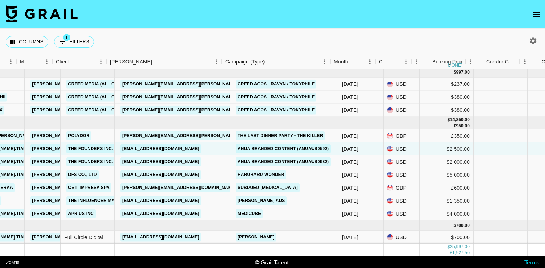
scroll to position [188, 176]
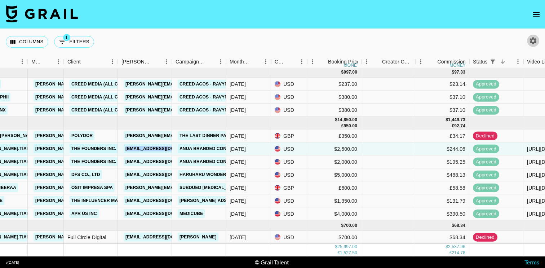
click at [536, 36] on button "button" at bounding box center [533, 41] width 12 height 12
select select "[DATE]"
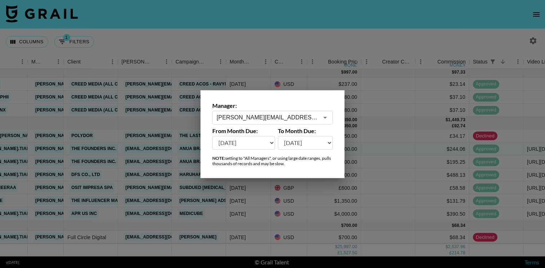
click at [289, 120] on input "[PERSON_NAME][EMAIL_ADDRESS][DOMAIN_NAME]" at bounding box center [267, 117] width 102 height 8
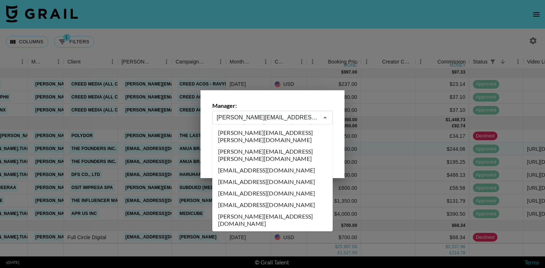
scroll to position [2597, 0]
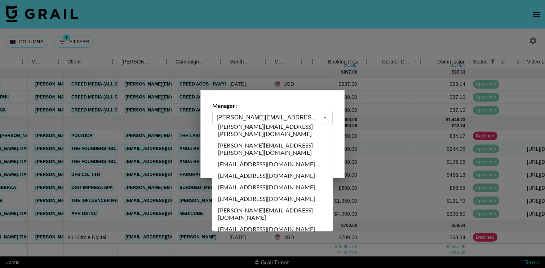
type input "m@[DOMAIN_NAME]"
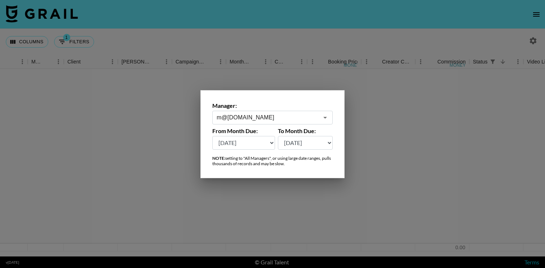
scroll to position [0, 176]
click at [262, 45] on div at bounding box center [272, 134] width 545 height 268
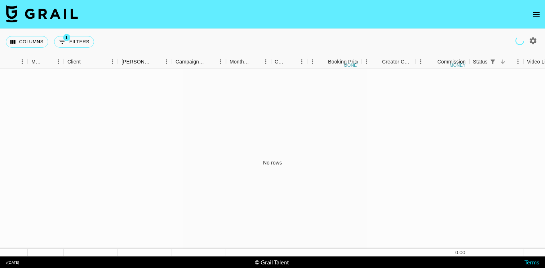
click at [535, 41] on icon "button" at bounding box center [533, 40] width 7 height 7
select select "[DATE]"
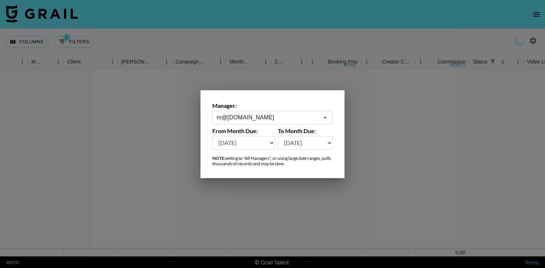
click at [278, 116] on input "m@[DOMAIN_NAME]" at bounding box center [267, 117] width 102 height 8
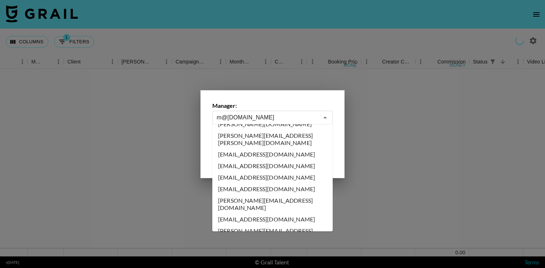
scroll to position [2618, 0]
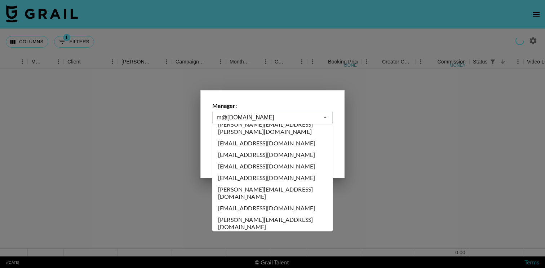
type input "[EMAIL_ADDRESS][DOMAIN_NAME]"
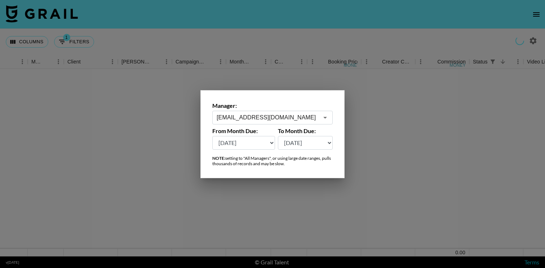
click at [271, 36] on div at bounding box center [272, 134] width 545 height 268
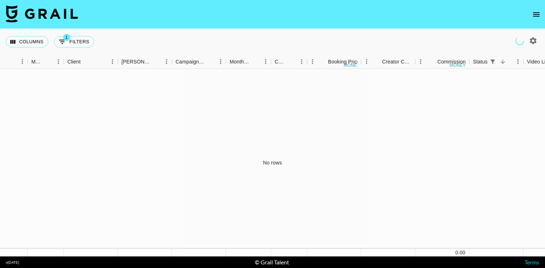
click at [536, 42] on icon "button" at bounding box center [533, 40] width 7 height 7
select select "[DATE]"
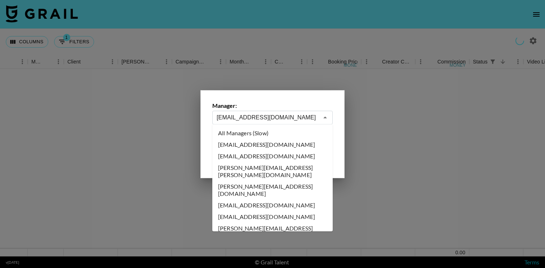
click at [239, 118] on input "[EMAIL_ADDRESS][DOMAIN_NAME]" at bounding box center [267, 117] width 102 height 8
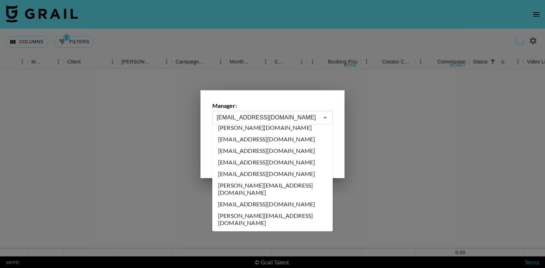
scroll to position [2631, 0]
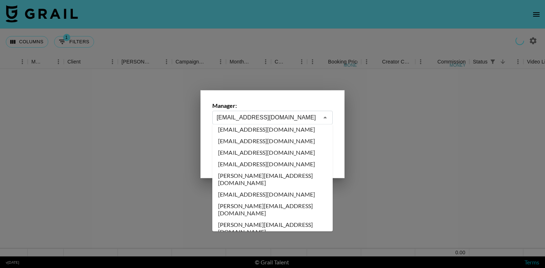
type input "[EMAIL_ADDRESS][DOMAIN_NAME]"
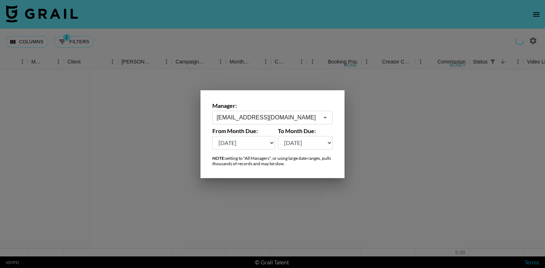
click at [268, 44] on div at bounding box center [272, 134] width 545 height 268
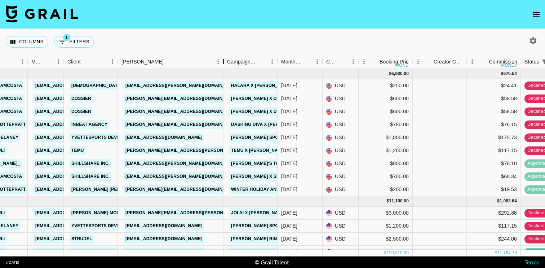
drag, startPoint x: 173, startPoint y: 61, endPoint x: 224, endPoint y: 62, distance: 51.5
click at [224, 62] on div "Booker" at bounding box center [223, 62] width 9 height 14
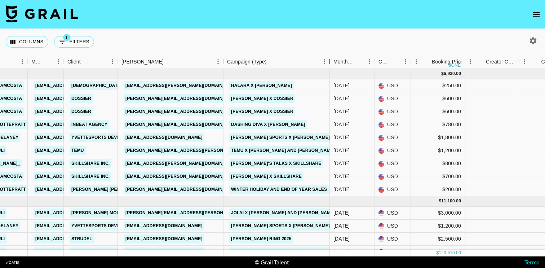
drag, startPoint x: 275, startPoint y: 63, endPoint x: 327, endPoint y: 63, distance: 52.2
click at [327, 63] on div "Campaign (Type)" at bounding box center [329, 62] width 9 height 14
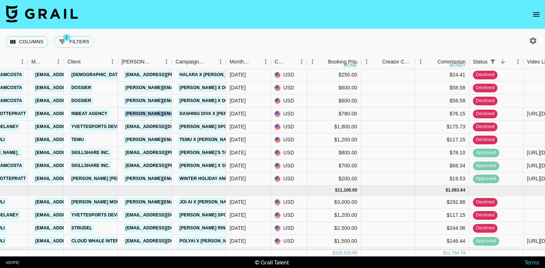
scroll to position [13, 176]
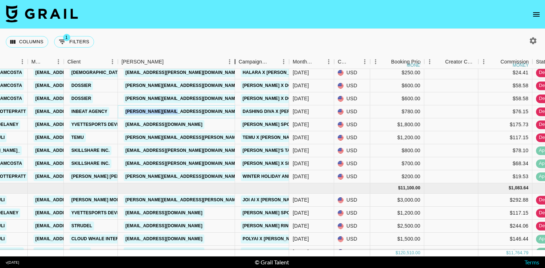
drag, startPoint x: 171, startPoint y: 66, endPoint x: 232, endPoint y: 76, distance: 62.2
click at [232, 75] on div "Month Due Airtable ID Talent Manager Client [PERSON_NAME] Campaign (Type) Month…" at bounding box center [272, 155] width 545 height 201
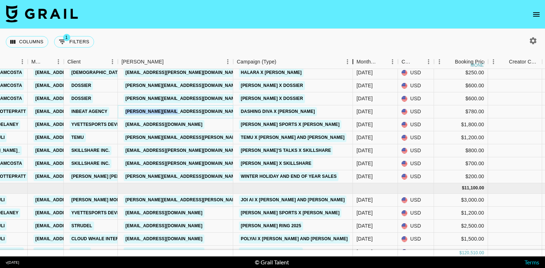
drag, startPoint x: 288, startPoint y: 62, endPoint x: 354, endPoint y: 64, distance: 65.6
click at [354, 64] on div "Campaign (Type)" at bounding box center [352, 62] width 9 height 14
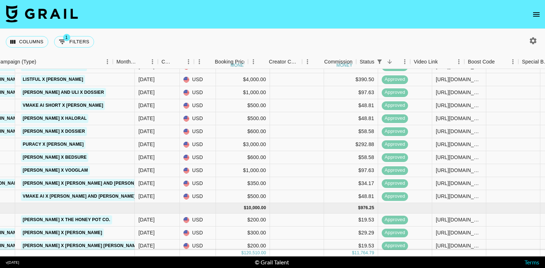
scroll to position [260, 416]
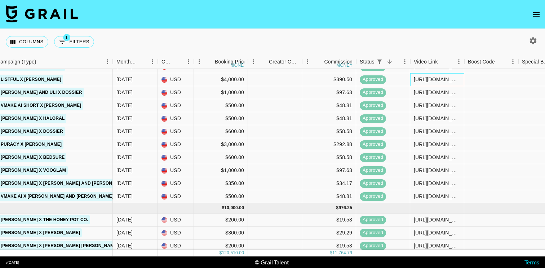
click at [431, 79] on div "[URL][DOMAIN_NAME]" at bounding box center [437, 79] width 46 height 7
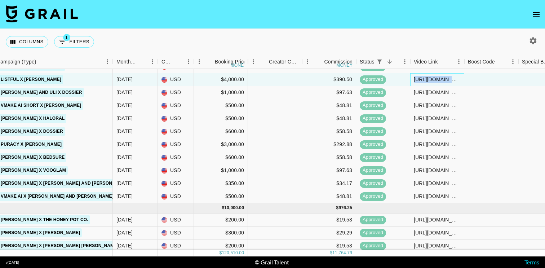
click at [431, 79] on div "[URL][DOMAIN_NAME]" at bounding box center [437, 79] width 46 height 7
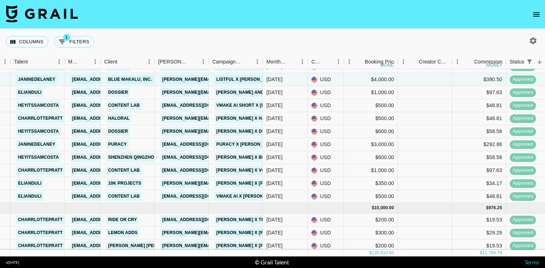
scroll to position [260, 125]
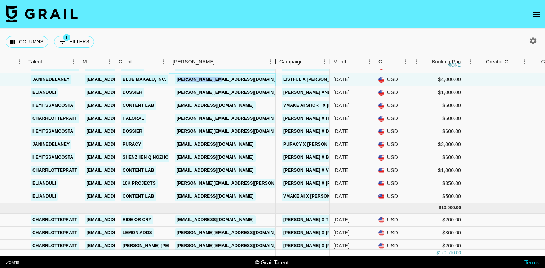
drag, startPoint x: 223, startPoint y: 65, endPoint x: 274, endPoint y: 65, distance: 51.9
click at [275, 65] on div "Booker" at bounding box center [275, 62] width 9 height 14
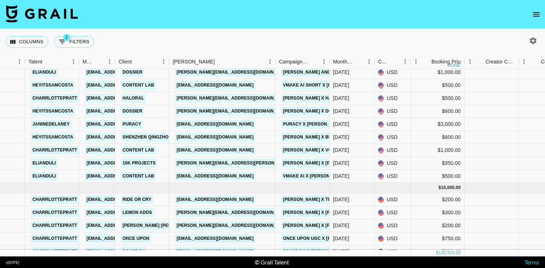
scroll to position [281, 125]
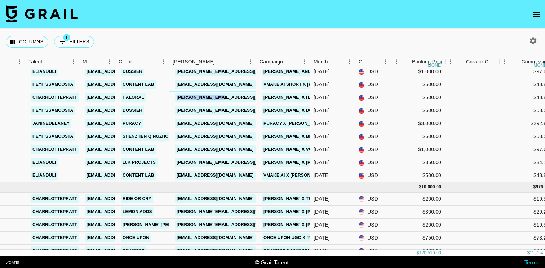
drag, startPoint x: 224, startPoint y: 64, endPoint x: 261, endPoint y: 64, distance: 36.7
click at [260, 64] on div "Booker" at bounding box center [255, 62] width 9 height 14
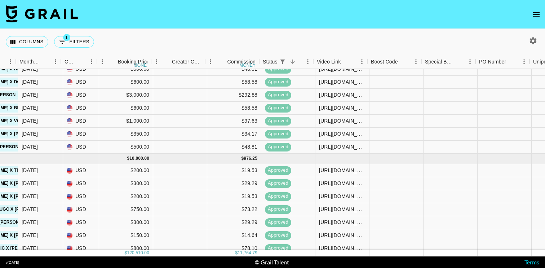
scroll to position [310, 423]
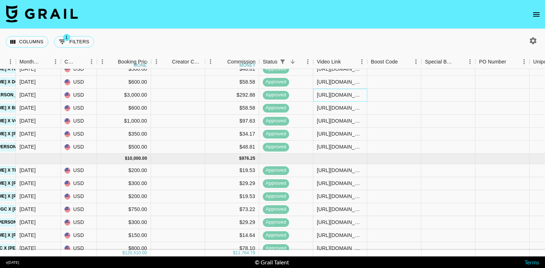
click at [333, 94] on div "[URL][DOMAIN_NAME]" at bounding box center [340, 94] width 46 height 7
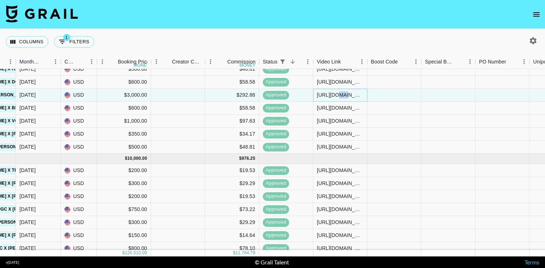
click at [333, 94] on div "[URL][DOMAIN_NAME]" at bounding box center [340, 94] width 46 height 7
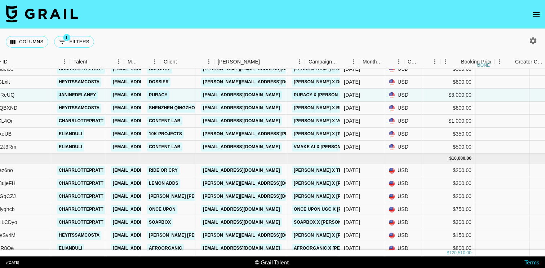
scroll to position [310, 80]
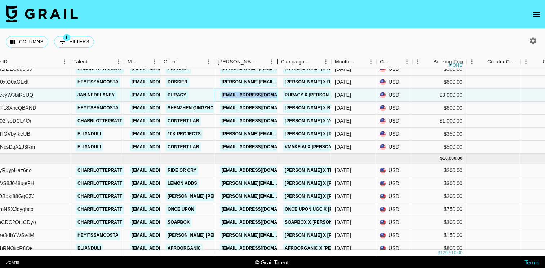
drag, startPoint x: 267, startPoint y: 64, endPoint x: 324, endPoint y: 67, distance: 56.6
click at [281, 67] on div "Booker" at bounding box center [277, 62] width 9 height 14
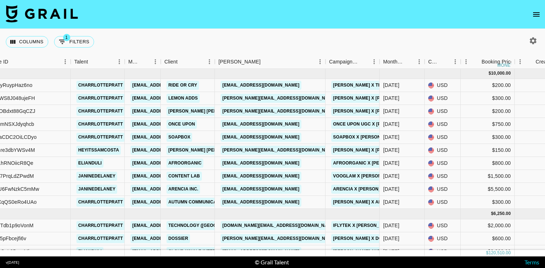
scroll to position [396, 79]
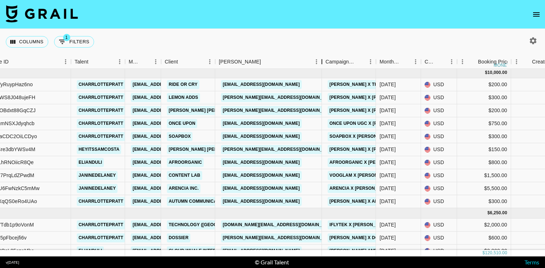
drag, startPoint x: 268, startPoint y: 66, endPoint x: 320, endPoint y: 67, distance: 51.5
click at [321, 67] on div "Booker" at bounding box center [321, 62] width 9 height 14
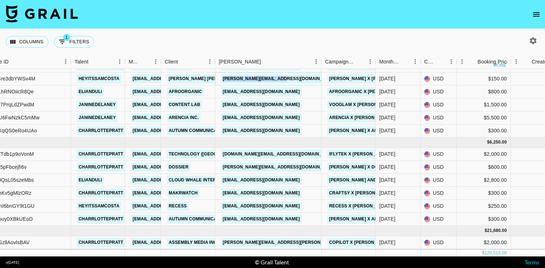
scroll to position [467, 79]
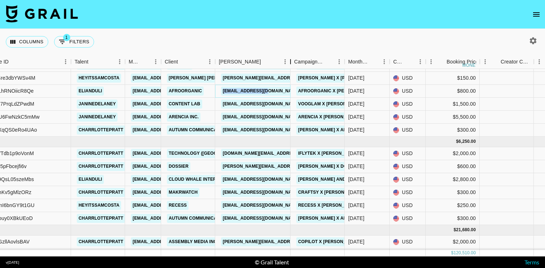
drag, startPoint x: 268, startPoint y: 64, endPoint x: 295, endPoint y: 63, distance: 26.3
click at [295, 63] on div "Booker" at bounding box center [290, 62] width 9 height 14
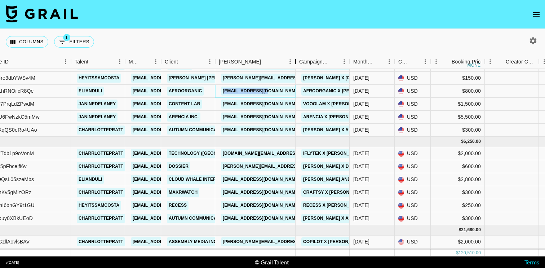
drag, startPoint x: 295, startPoint y: 63, endPoint x: 311, endPoint y: 64, distance: 16.6
click at [300, 64] on div "Booker" at bounding box center [295, 62] width 9 height 14
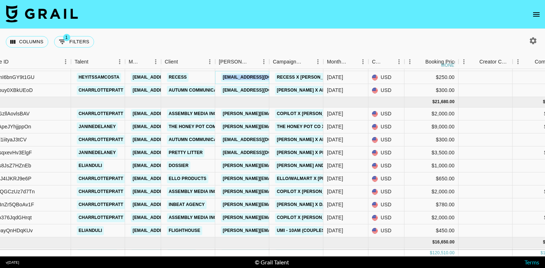
scroll to position [607, 79]
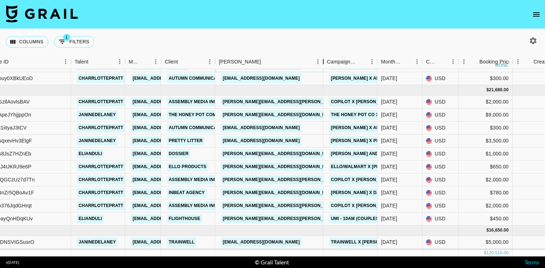
drag, startPoint x: 269, startPoint y: 64, endPoint x: 322, endPoint y: 68, distance: 52.8
click at [322, 69] on div "Month Due Airtable ID Talent Manager Client [PERSON_NAME] Campaign (Type) Month…" at bounding box center [272, 155] width 545 height 201
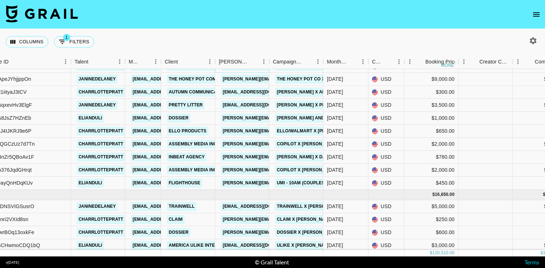
scroll to position [647, 79]
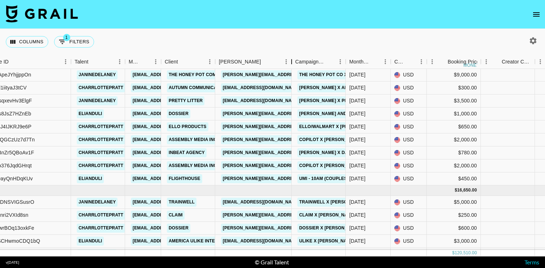
drag, startPoint x: 270, startPoint y: 64, endPoint x: 345, endPoint y: 62, distance: 75.3
click at [296, 62] on div "Booker" at bounding box center [291, 62] width 9 height 14
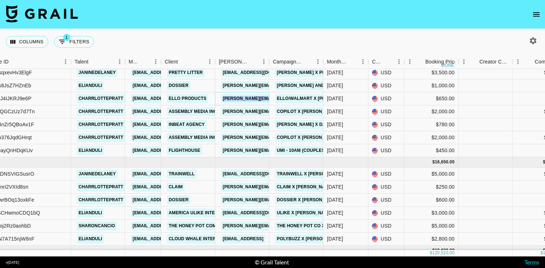
scroll to position [692, 79]
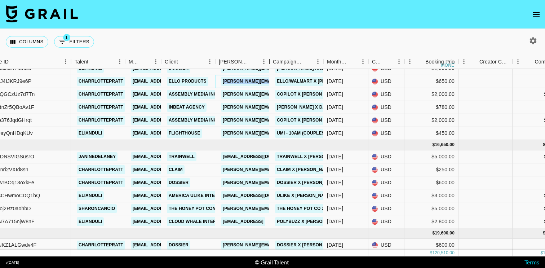
drag, startPoint x: 270, startPoint y: 62, endPoint x: 325, endPoint y: 62, distance: 54.8
click at [273, 62] on div "Booker" at bounding box center [269, 62] width 9 height 14
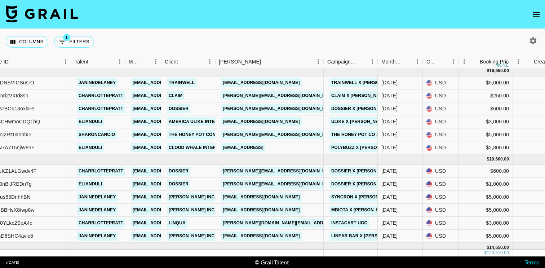
scroll to position [767, 79]
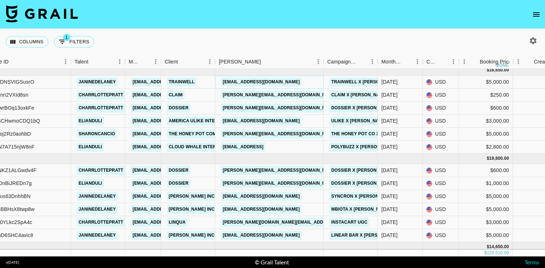
click at [283, 84] on link "[EMAIL_ADDRESS][DOMAIN_NAME]" at bounding box center [261, 81] width 81 height 9
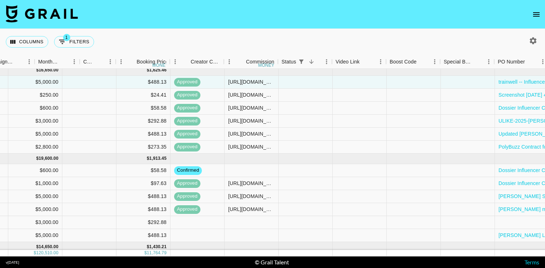
scroll to position [767, 500]
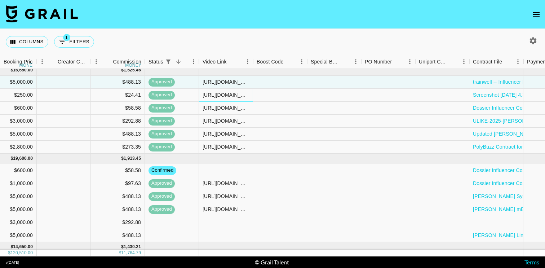
click at [223, 94] on div "[URL][DOMAIN_NAME]" at bounding box center [225, 94] width 46 height 7
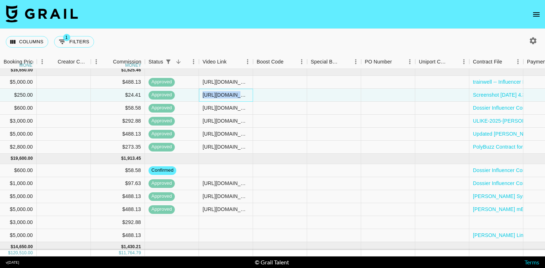
click at [223, 94] on div "[URL][DOMAIN_NAME]" at bounding box center [225, 94] width 46 height 7
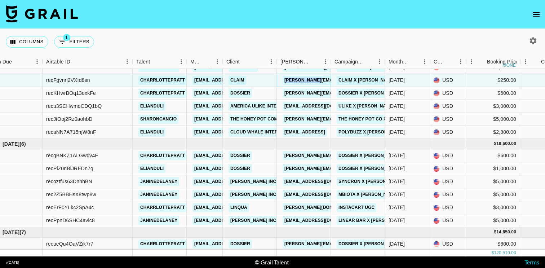
scroll to position [784, 17]
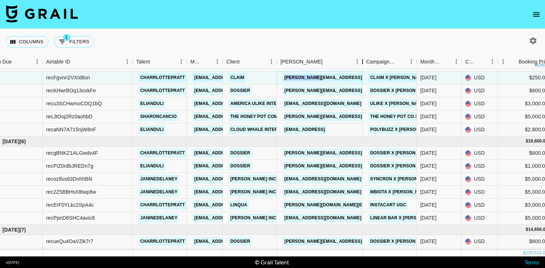
drag, startPoint x: 331, startPoint y: 59, endPoint x: 363, endPoint y: 59, distance: 31.7
click at [363, 59] on div "Booker" at bounding box center [362, 62] width 9 height 14
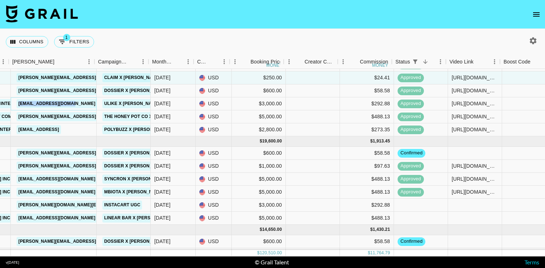
scroll to position [784, 285]
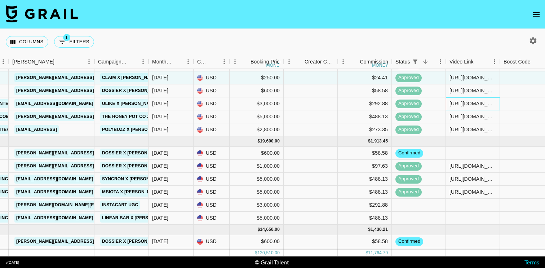
click at [469, 105] on div "[URL][DOMAIN_NAME]" at bounding box center [472, 103] width 46 height 7
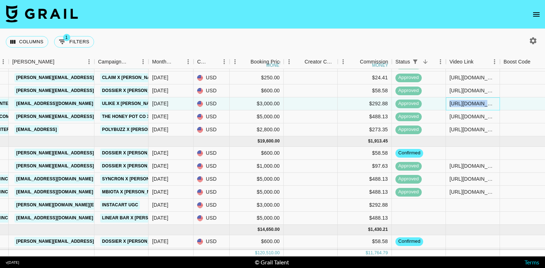
click at [469, 105] on div "[URL][DOMAIN_NAME]" at bounding box center [472, 103] width 46 height 7
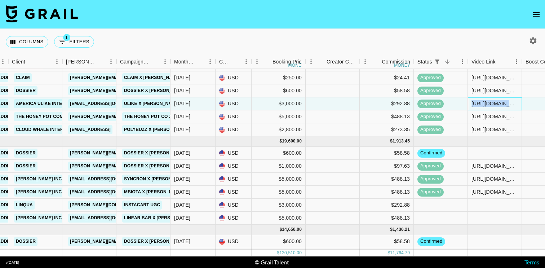
scroll to position [784, 213]
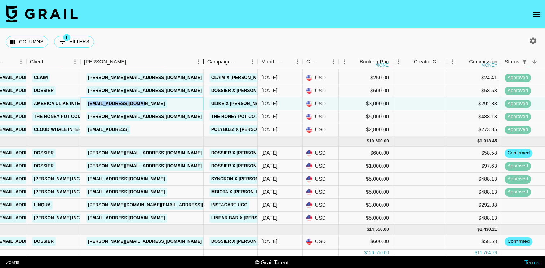
drag, startPoint x: 134, startPoint y: 64, endPoint x: 204, endPoint y: 66, distance: 69.2
click at [204, 66] on div "Booker" at bounding box center [203, 62] width 9 height 14
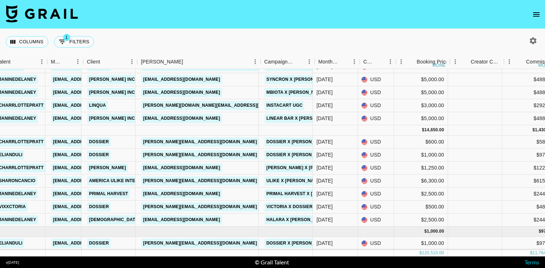
scroll to position [883, 156]
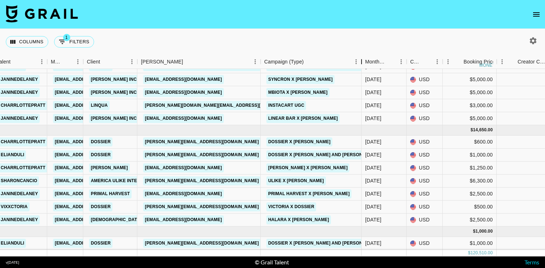
drag, startPoint x: 314, startPoint y: 65, endPoint x: 360, endPoint y: 67, distance: 46.5
click at [361, 68] on div "Campaign (Type)" at bounding box center [361, 62] width 9 height 14
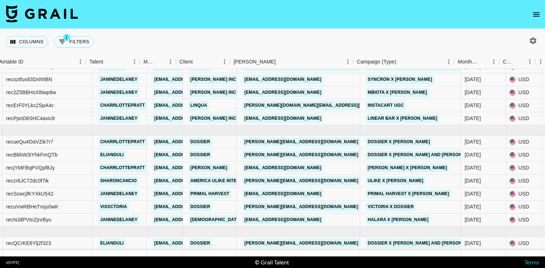
scroll to position [883, 0]
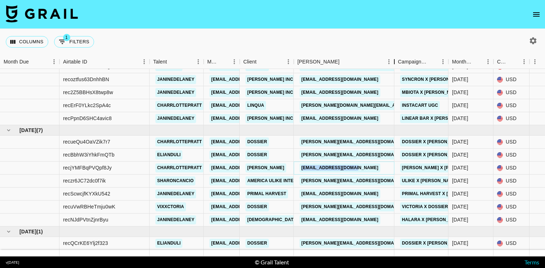
drag, startPoint x: 346, startPoint y: 61, endPoint x: 392, endPoint y: 61, distance: 45.4
click at [392, 61] on div "Booker" at bounding box center [394, 62] width 9 height 14
click at [528, 40] on icon "button" at bounding box center [532, 40] width 9 height 9
select select "[DATE]"
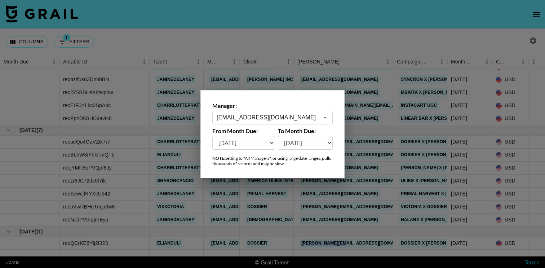
click at [276, 112] on div "[EMAIL_ADDRESS][DOMAIN_NAME] ​" at bounding box center [272, 118] width 120 height 14
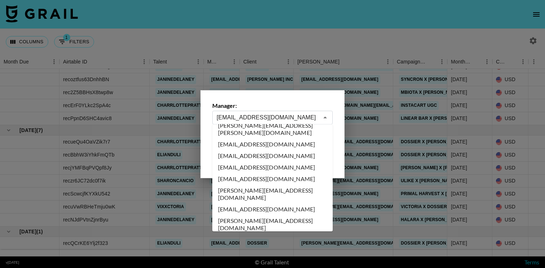
scroll to position [2625, 0]
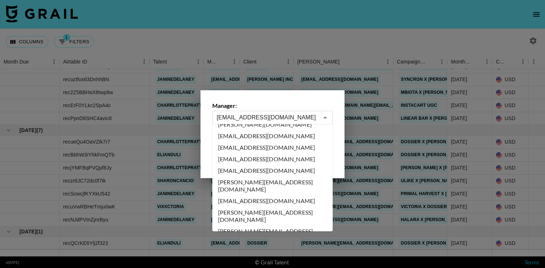
type input "[PERSON_NAME][EMAIL_ADDRESS][DOMAIN_NAME]"
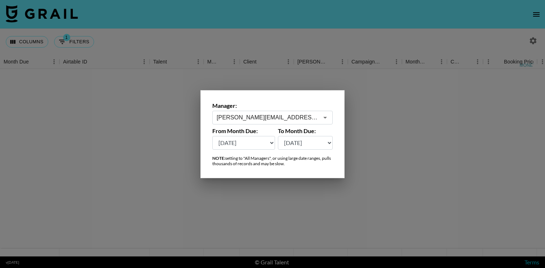
click at [251, 44] on div at bounding box center [272, 134] width 545 height 268
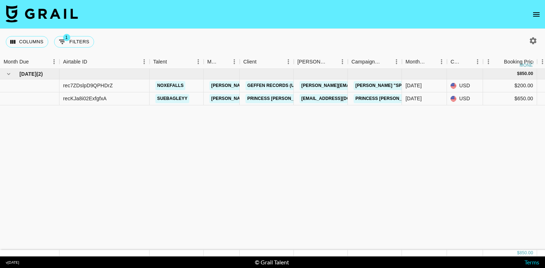
click at [532, 42] on icon "button" at bounding box center [533, 40] width 7 height 7
select select "[DATE]"
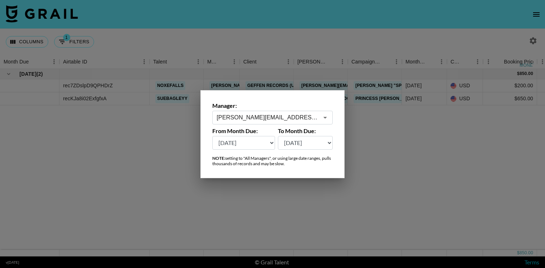
click at [293, 119] on input "[PERSON_NAME][EMAIL_ADDRESS][DOMAIN_NAME]" at bounding box center [267, 117] width 102 height 8
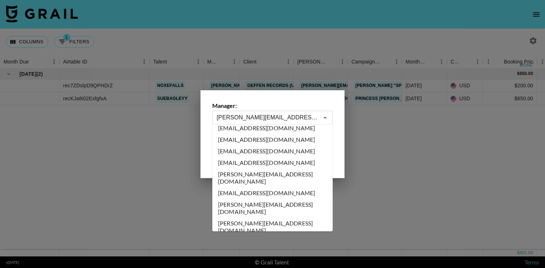
scroll to position [2639, 0]
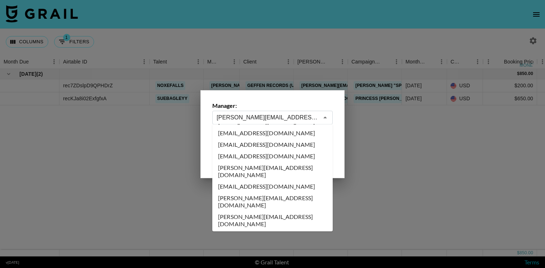
type input "[PERSON_NAME][EMAIL_ADDRESS][DOMAIN_NAME]"
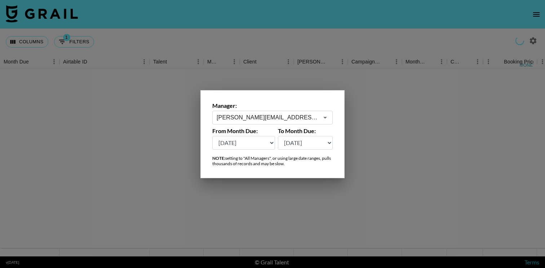
click at [281, 30] on div at bounding box center [272, 134] width 545 height 268
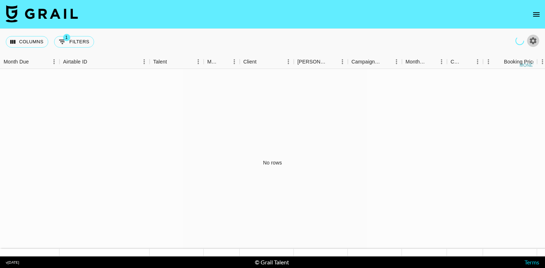
click at [532, 39] on icon "button" at bounding box center [533, 40] width 7 height 7
select select "[DATE]"
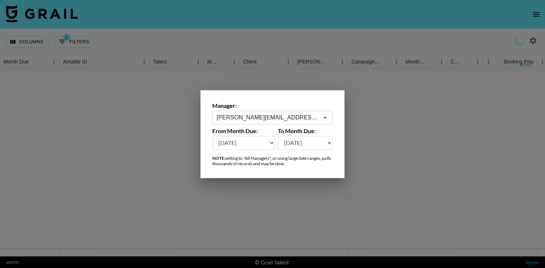
click at [294, 121] on input "[PERSON_NAME][EMAIL_ADDRESS][DOMAIN_NAME]" at bounding box center [267, 117] width 102 height 8
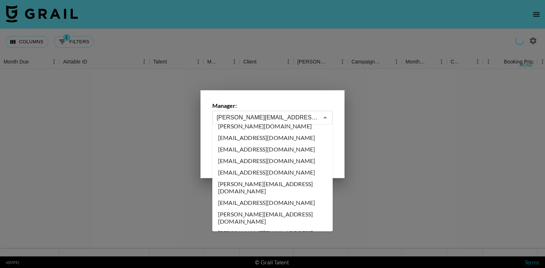
scroll to position [2630, 0]
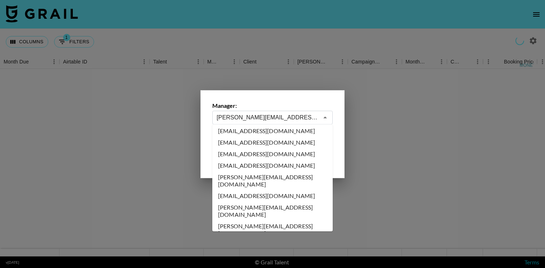
type input "[EMAIL_ADDRESS][PERSON_NAME][DOMAIN_NAME]"
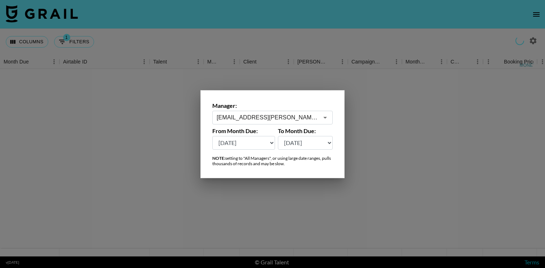
click at [293, 31] on div at bounding box center [272, 134] width 545 height 268
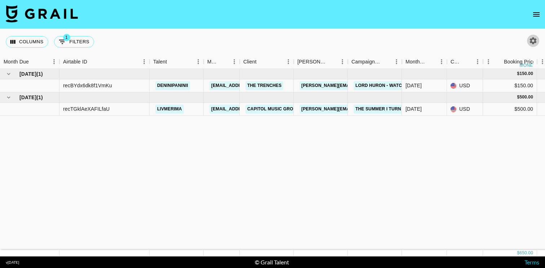
click at [528, 39] on icon "button" at bounding box center [532, 40] width 9 height 9
select select "[DATE]"
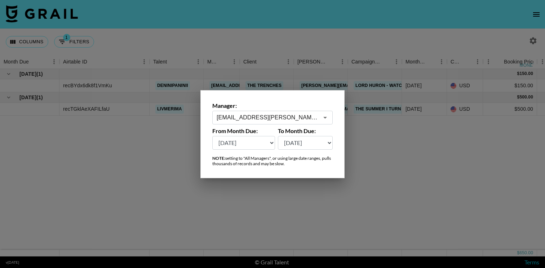
click at [262, 118] on input "[EMAIL_ADDRESS][PERSON_NAME][DOMAIN_NAME]" at bounding box center [267, 117] width 102 height 8
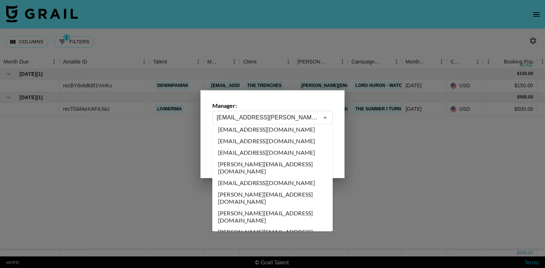
scroll to position [2663, 0]
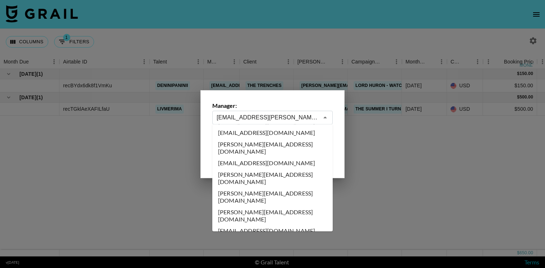
type input "[EMAIL_ADDRESS][PERSON_NAME][DOMAIN_NAME]"
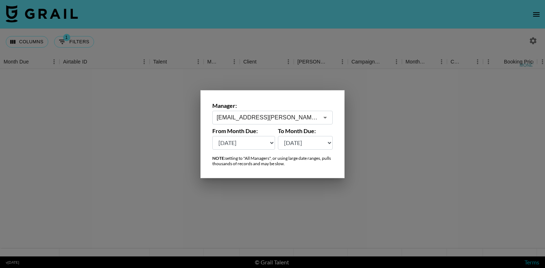
click at [270, 57] on div at bounding box center [272, 134] width 545 height 268
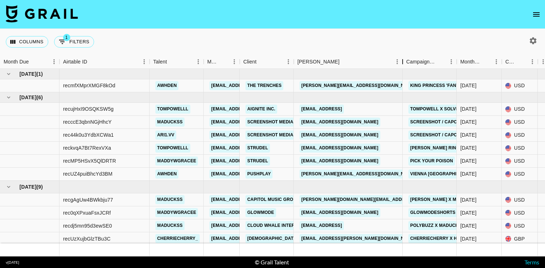
drag, startPoint x: 345, startPoint y: 63, endPoint x: 400, endPoint y: 62, distance: 55.1
click at [400, 62] on div "Booker" at bounding box center [402, 62] width 9 height 14
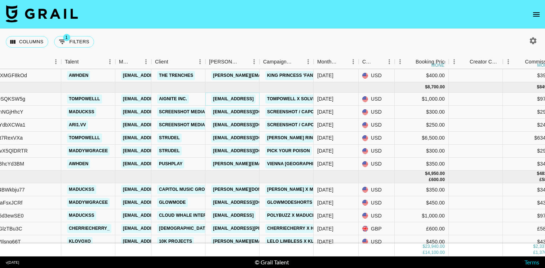
scroll to position [11, 88]
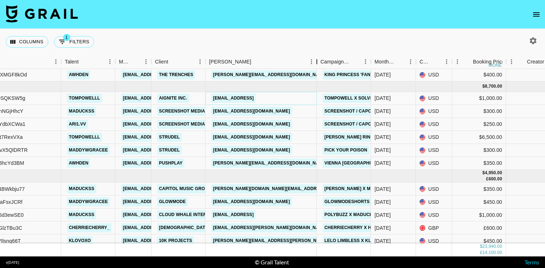
drag, startPoint x: 259, startPoint y: 61, endPoint x: 316, endPoint y: 64, distance: 57.3
click at [316, 64] on div "Booker" at bounding box center [316, 62] width 9 height 14
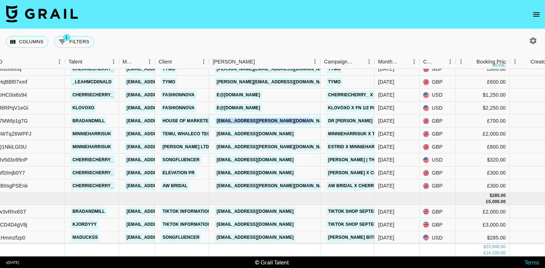
scroll to position [375, 85]
click at [534, 39] on icon "button" at bounding box center [533, 40] width 7 height 7
select select "[DATE]"
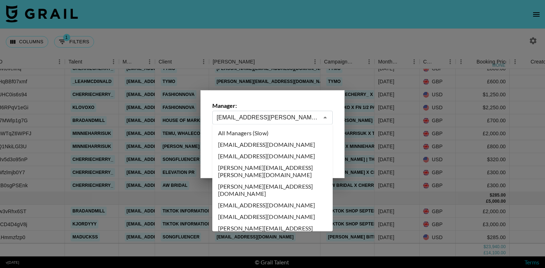
click at [286, 117] on input "[EMAIL_ADDRESS][PERSON_NAME][DOMAIN_NAME]" at bounding box center [267, 117] width 102 height 8
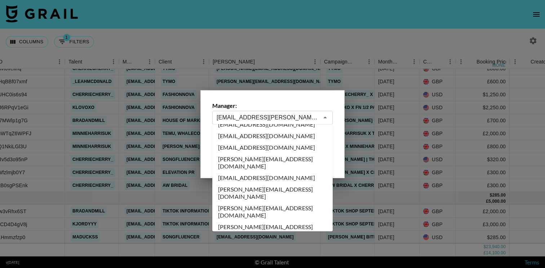
scroll to position [2649, 0]
type input "[EMAIL_ADDRESS][DOMAIN_NAME]"
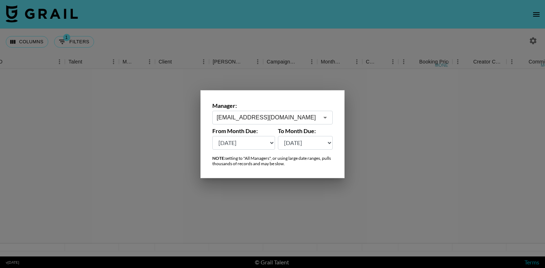
scroll to position [0, 85]
click at [270, 47] on div at bounding box center [272, 134] width 545 height 268
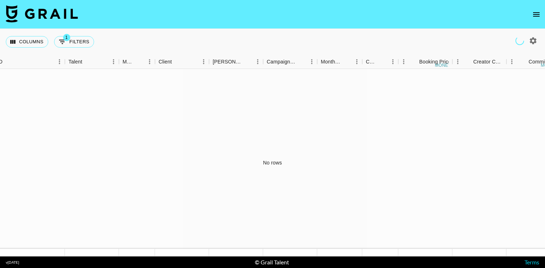
click at [534, 40] on icon "button" at bounding box center [533, 40] width 7 height 7
select select "[DATE]"
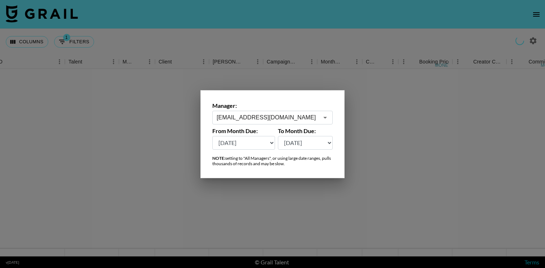
click at [283, 118] on input "[EMAIL_ADDRESS][DOMAIN_NAME]" at bounding box center [267, 117] width 102 height 8
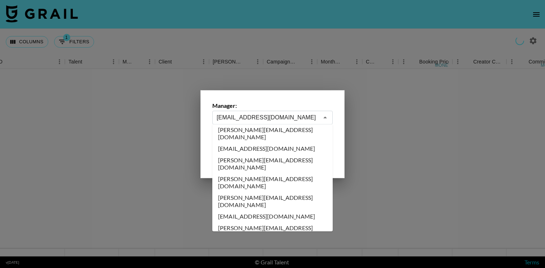
scroll to position [2685, 0]
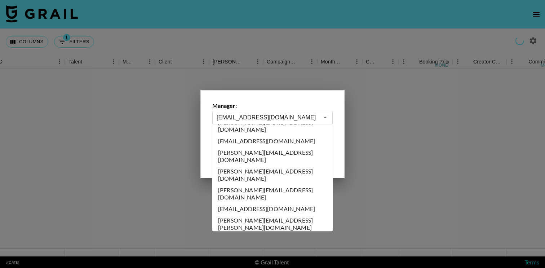
type input "[EMAIL_ADDRESS][PERSON_NAME][DOMAIN_NAME]"
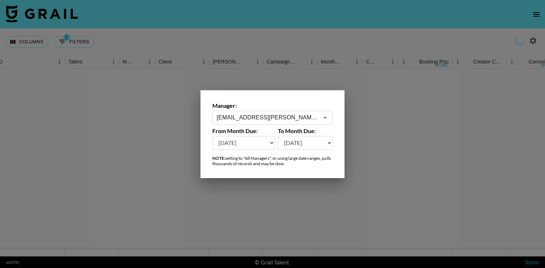
click at [279, 42] on div at bounding box center [272, 134] width 545 height 268
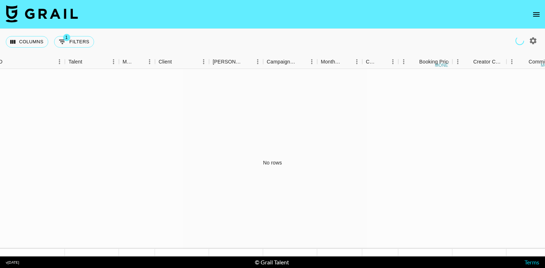
click at [533, 40] on icon "button" at bounding box center [532, 40] width 9 height 9
select select "[DATE]"
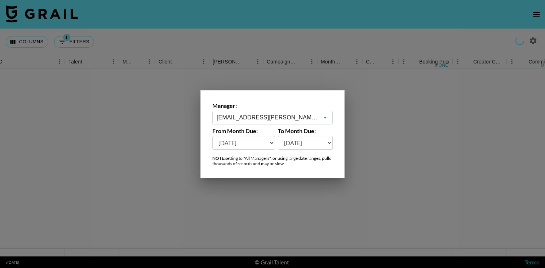
click at [276, 115] on input "[EMAIL_ADDRESS][PERSON_NAME][DOMAIN_NAME]" at bounding box center [267, 117] width 102 height 8
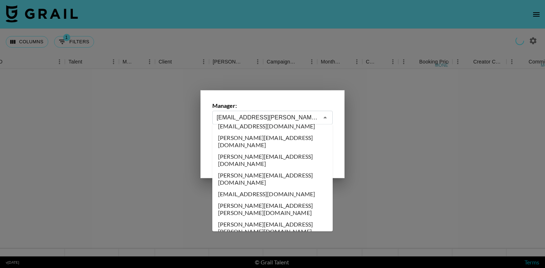
scroll to position [2716, 0]
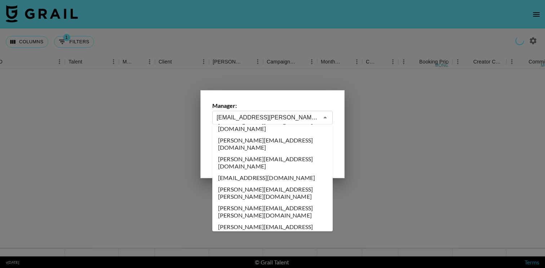
type input "[EMAIL_ADDRESS][DOMAIN_NAME]"
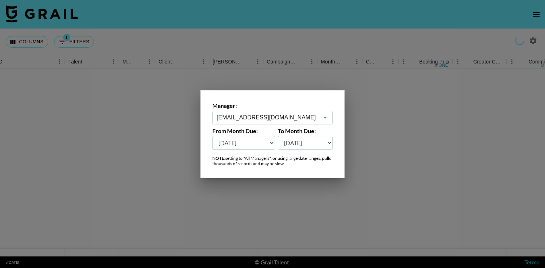
click at [268, 57] on div at bounding box center [272, 134] width 545 height 268
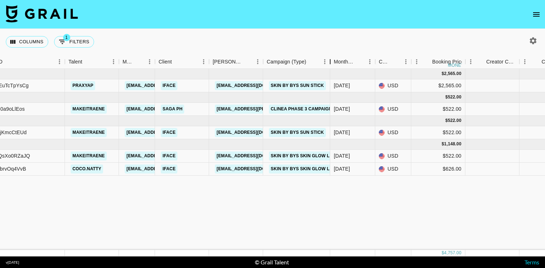
drag, startPoint x: 316, startPoint y: 61, endPoint x: 329, endPoint y: 58, distance: 13.1
click at [329, 58] on div "Campaign (Type)" at bounding box center [330, 62] width 9 height 14
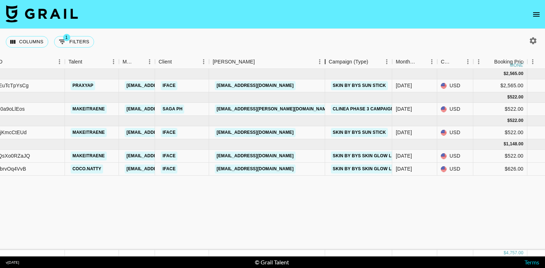
drag, startPoint x: 260, startPoint y: 61, endPoint x: 320, endPoint y: 61, distance: 60.5
click at [321, 61] on div "Booker" at bounding box center [325, 62] width 9 height 14
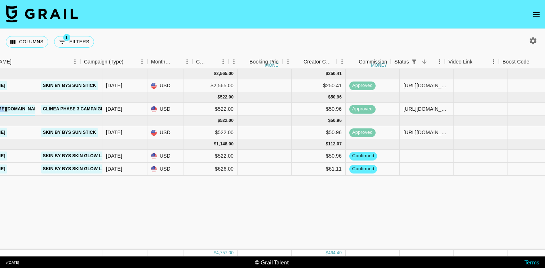
scroll to position [0, 384]
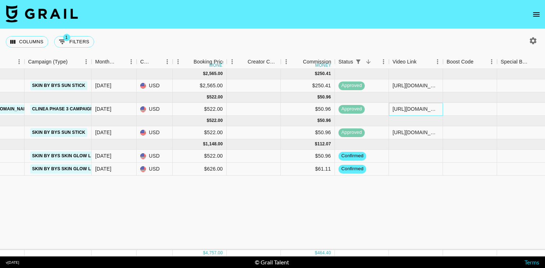
click at [404, 112] on div "[URL][DOMAIN_NAME]" at bounding box center [415, 108] width 46 height 7
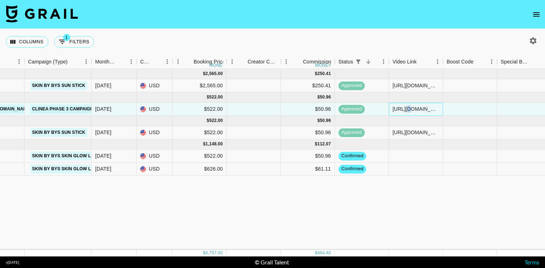
click at [404, 112] on div "[URL][DOMAIN_NAME]" at bounding box center [415, 108] width 46 height 7
click at [531, 38] on icon "button" at bounding box center [532, 40] width 9 height 9
select select "[DATE]"
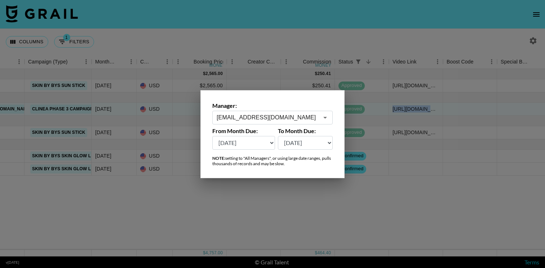
click at [290, 122] on div "[EMAIL_ADDRESS][DOMAIN_NAME] ​" at bounding box center [272, 118] width 120 height 14
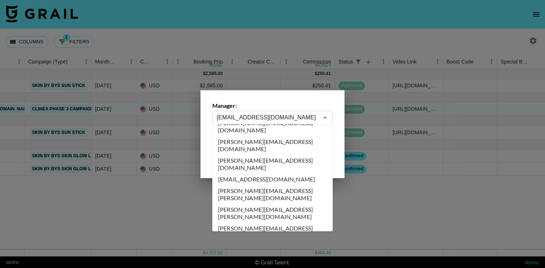
scroll to position [2722, 0]
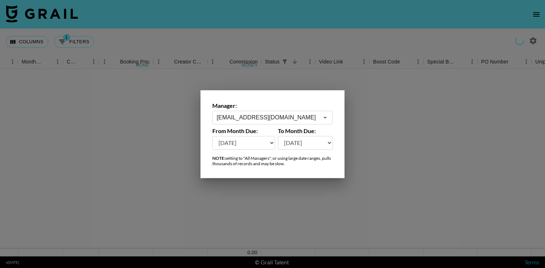
click at [286, 114] on input "[EMAIL_ADDRESS][DOMAIN_NAME]" at bounding box center [267, 117] width 102 height 8
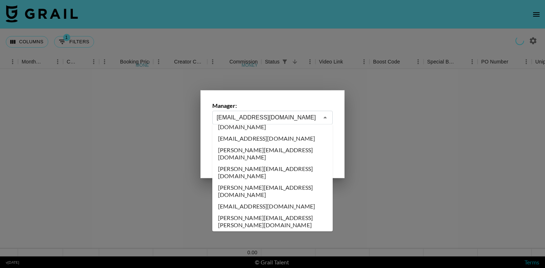
scroll to position [2694, 0]
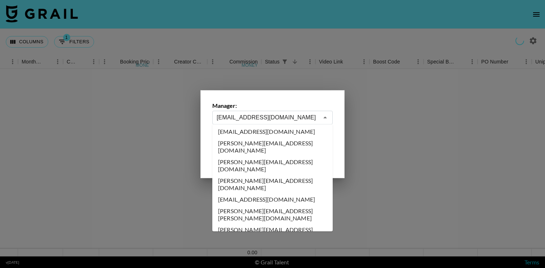
type input "[PERSON_NAME][EMAIL_ADDRESS][DOMAIN_NAME]"
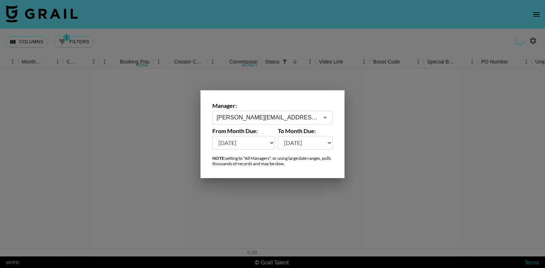
click at [285, 38] on div at bounding box center [272, 134] width 545 height 268
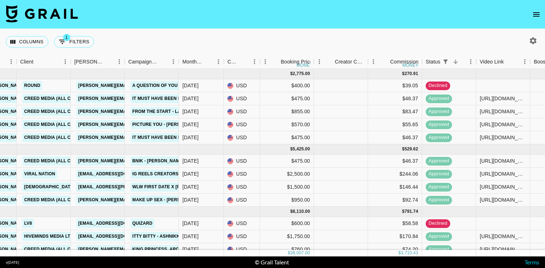
scroll to position [0, 201]
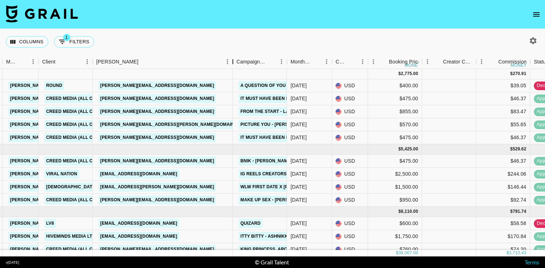
drag, startPoint x: 147, startPoint y: 66, endPoint x: 231, endPoint y: 74, distance: 84.3
click at [233, 74] on div "Month Due Airtable ID Talent Manager Client [PERSON_NAME] Campaign (Type) Month…" at bounding box center [272, 155] width 545 height 201
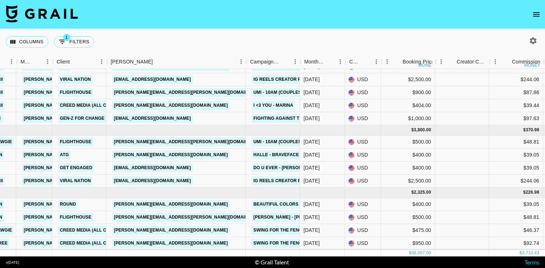
scroll to position [421, 187]
click at [535, 40] on icon "button" at bounding box center [533, 40] width 7 height 7
select select "[DATE]"
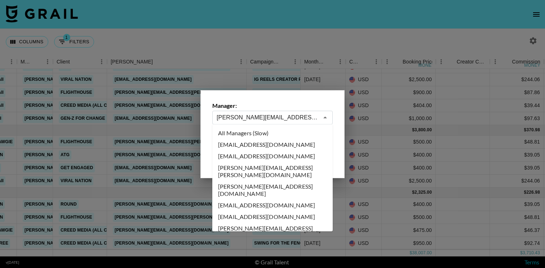
click at [290, 115] on input "[PERSON_NAME][EMAIL_ADDRESS][DOMAIN_NAME]" at bounding box center [267, 117] width 102 height 8
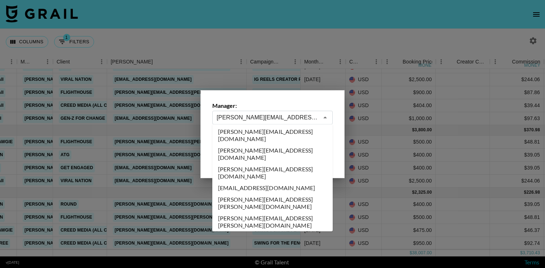
scroll to position [2712, 0]
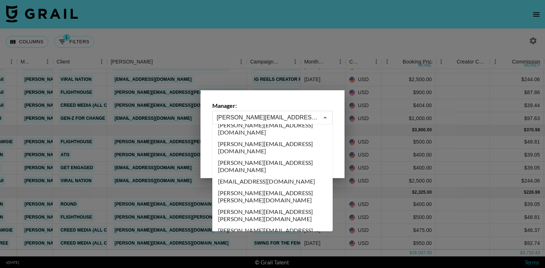
type input "[PERSON_NAME][EMAIL_ADDRESS][DOMAIN_NAME]"
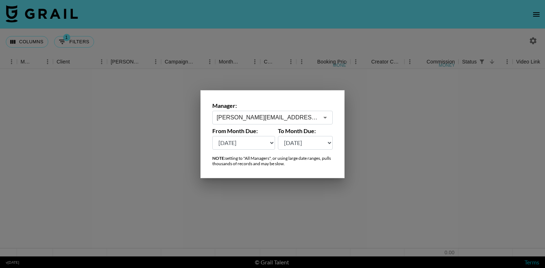
scroll to position [0, 187]
click at [285, 43] on div at bounding box center [272, 134] width 545 height 268
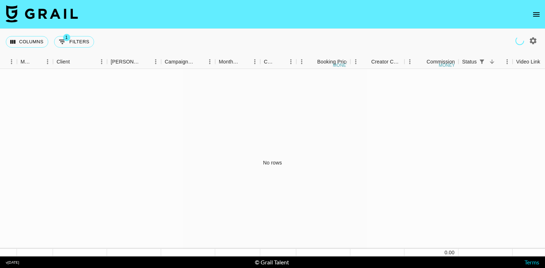
click at [533, 38] on icon "button" at bounding box center [533, 40] width 7 height 7
select select "[DATE]"
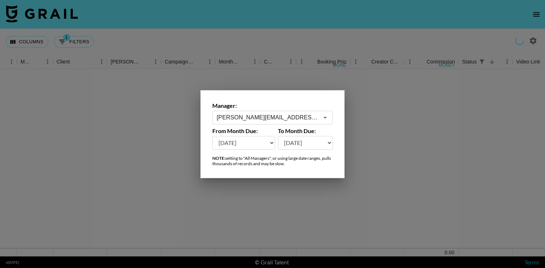
click at [316, 117] on input "[PERSON_NAME][EMAIL_ADDRESS][DOMAIN_NAME]" at bounding box center [267, 117] width 102 height 8
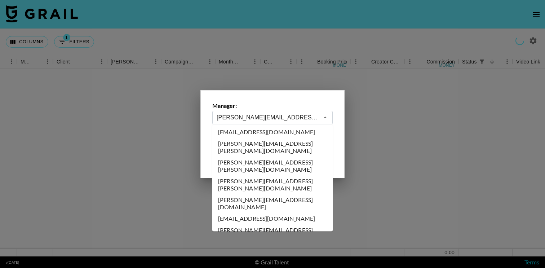
scroll to position [2760, 0]
type input "[EMAIL_ADDRESS][DOMAIN_NAME]"
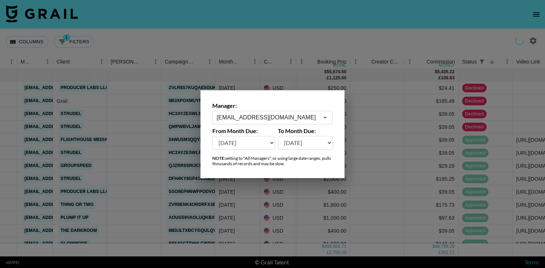
click at [288, 48] on div at bounding box center [272, 134] width 545 height 268
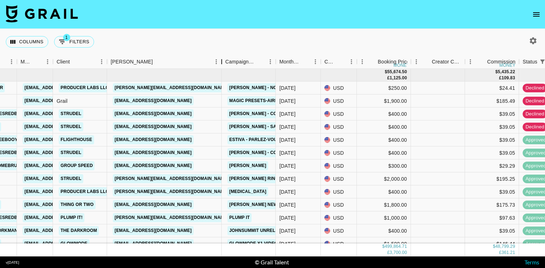
drag, startPoint x: 161, startPoint y: 63, endPoint x: 221, endPoint y: 67, distance: 60.3
click at [221, 67] on div "Booker" at bounding box center [221, 62] width 9 height 14
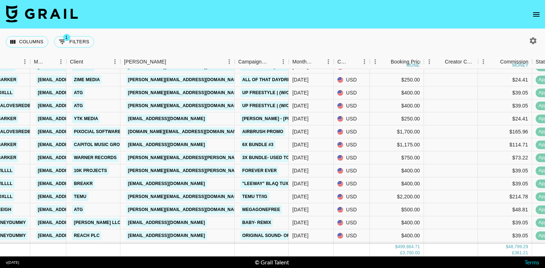
scroll to position [1929, 173]
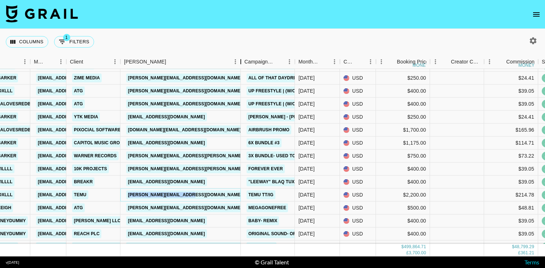
drag, startPoint x: 175, startPoint y: 60, endPoint x: 242, endPoint y: 64, distance: 66.4
click at [242, 64] on div "Booker" at bounding box center [240, 62] width 9 height 14
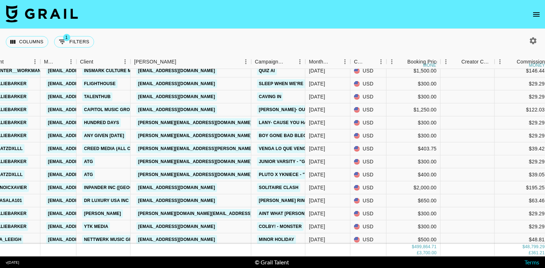
scroll to position [3362, 163]
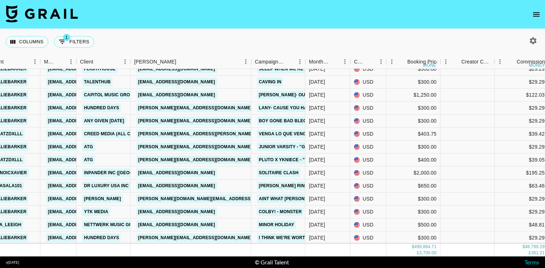
click at [530, 39] on icon "button" at bounding box center [532, 40] width 9 height 9
select select "[DATE]"
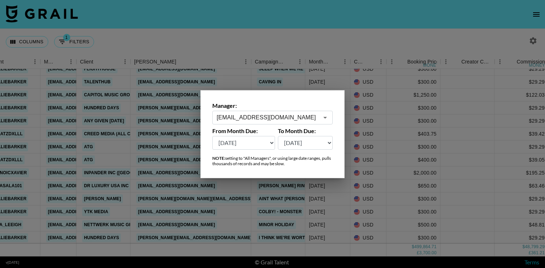
click at [261, 121] on input "[EMAIL_ADDRESS][DOMAIN_NAME]" at bounding box center [267, 117] width 102 height 8
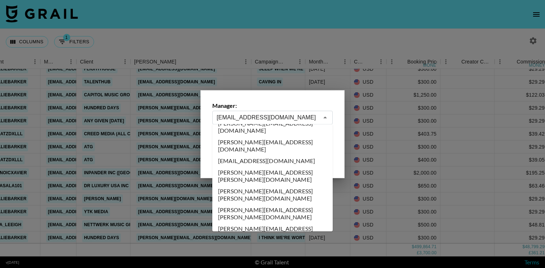
scroll to position [2738, 0]
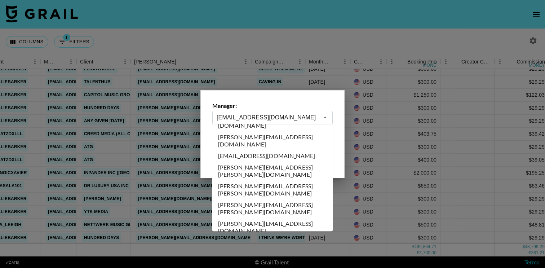
type input "[EMAIL_ADDRESS][DOMAIN_NAME]"
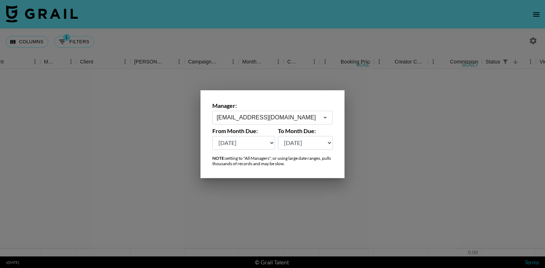
scroll to position [0, 163]
click at [245, 50] on div at bounding box center [272, 134] width 545 height 268
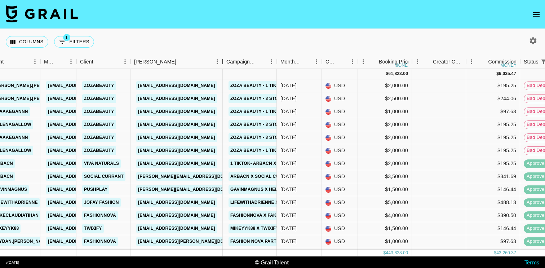
drag, startPoint x: 183, startPoint y: 64, endPoint x: 221, endPoint y: 73, distance: 39.0
click at [221, 73] on div "Month Due Airtable ID Talent Manager Client [PERSON_NAME] Campaign (Type) Month…" at bounding box center [272, 155] width 545 height 201
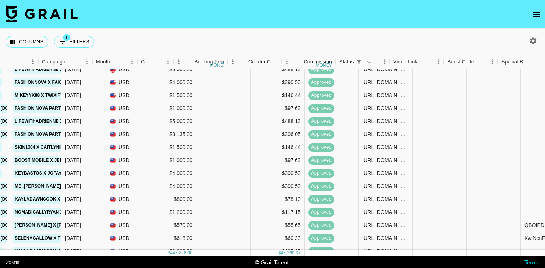
scroll to position [133, 382]
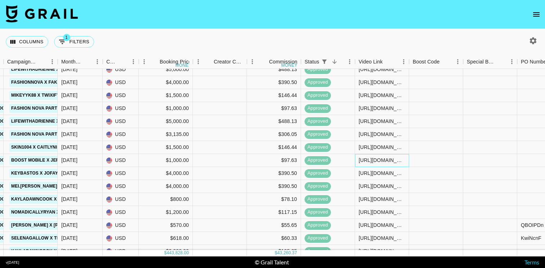
click at [372, 160] on div "[URL][DOMAIN_NAME][PERSON_NAME]" at bounding box center [381, 159] width 46 height 7
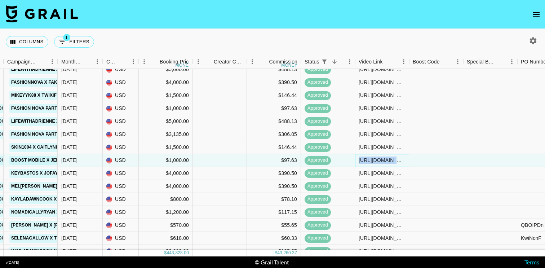
click at [372, 160] on div "[URL][DOMAIN_NAME][PERSON_NAME]" at bounding box center [381, 159] width 46 height 7
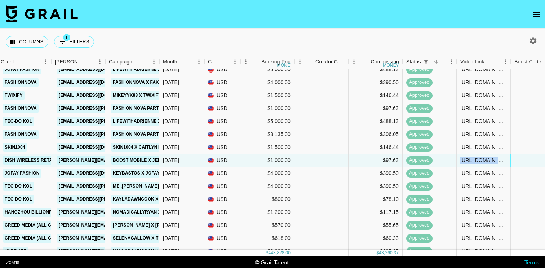
scroll to position [133, 229]
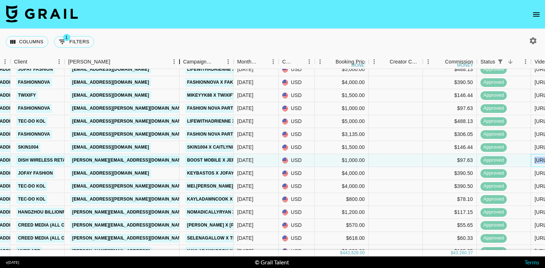
drag, startPoint x: 118, startPoint y: 62, endPoint x: 183, endPoint y: 71, distance: 65.9
click at [183, 70] on div "Manager Client [PERSON_NAME] Campaign (Type) Month Due Currency Booking Price m…" at bounding box center [272, 155] width 545 height 201
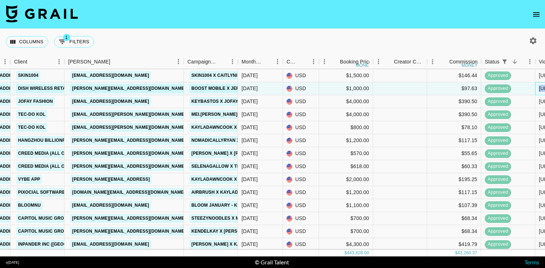
scroll to position [205, 229]
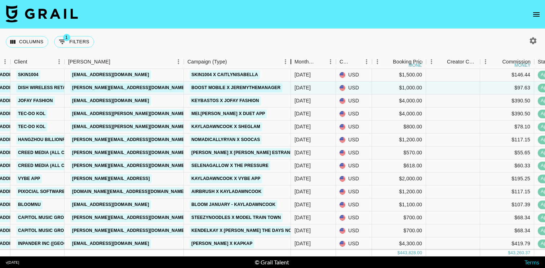
drag, startPoint x: 240, startPoint y: 65, endPoint x: 292, endPoint y: 67, distance: 51.9
click at [292, 67] on div "Campaign (Type)" at bounding box center [290, 62] width 9 height 14
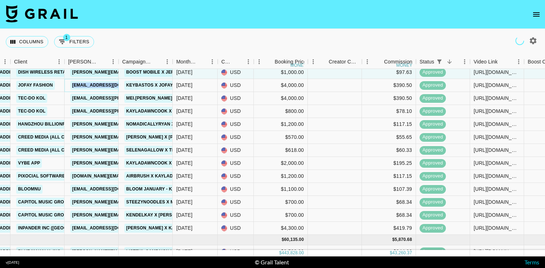
scroll to position [222, 229]
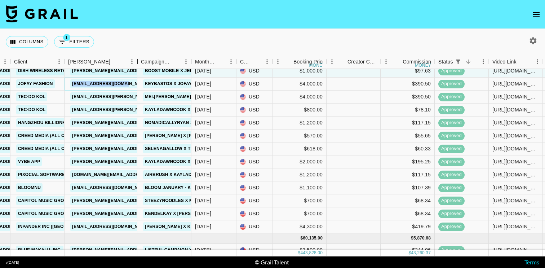
drag, startPoint x: 120, startPoint y: 66, endPoint x: 149, endPoint y: 67, distance: 29.2
click at [142, 67] on div "Booker" at bounding box center [137, 62] width 9 height 14
